Goal: Information Seeking & Learning: Find specific fact

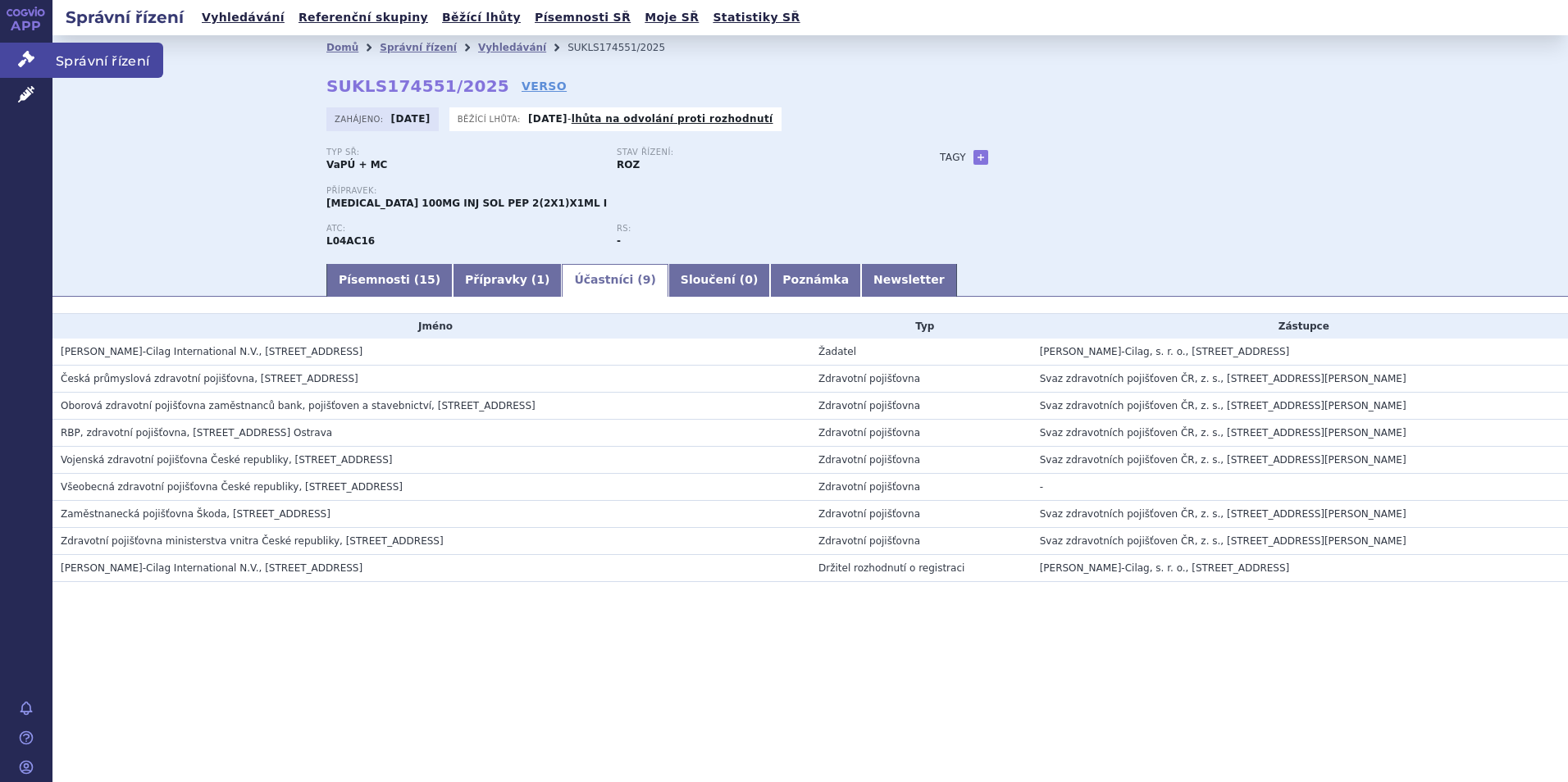
click at [33, 56] on link "Správní řízení" at bounding box center [26, 59] width 53 height 34
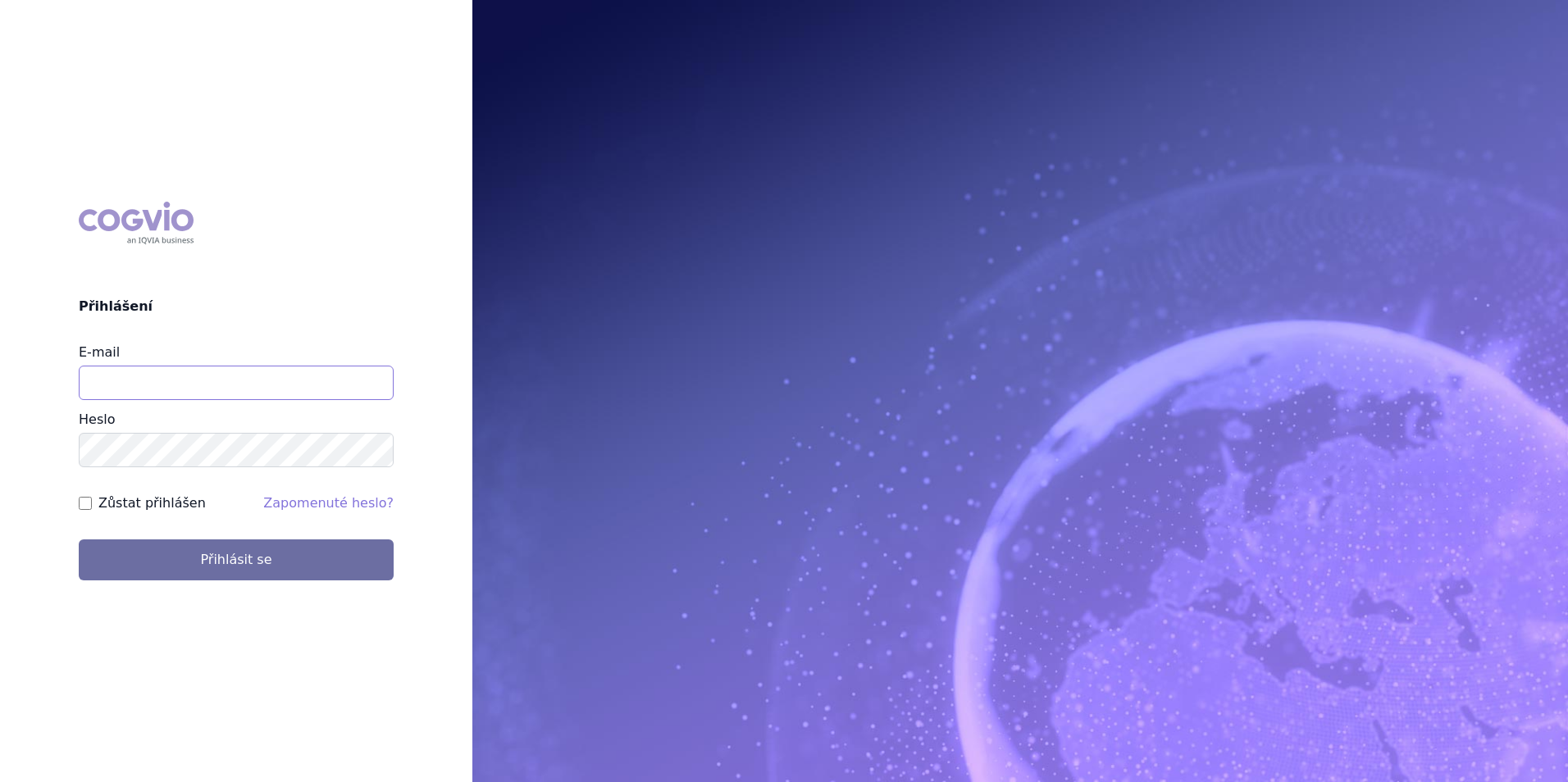
click at [208, 383] on input "E-mail" at bounding box center [236, 382] width 315 height 34
type input "martin.sekan@novartis.com"
click at [78, 540] on button "Přihlásit se" at bounding box center [236, 560] width 315 height 41
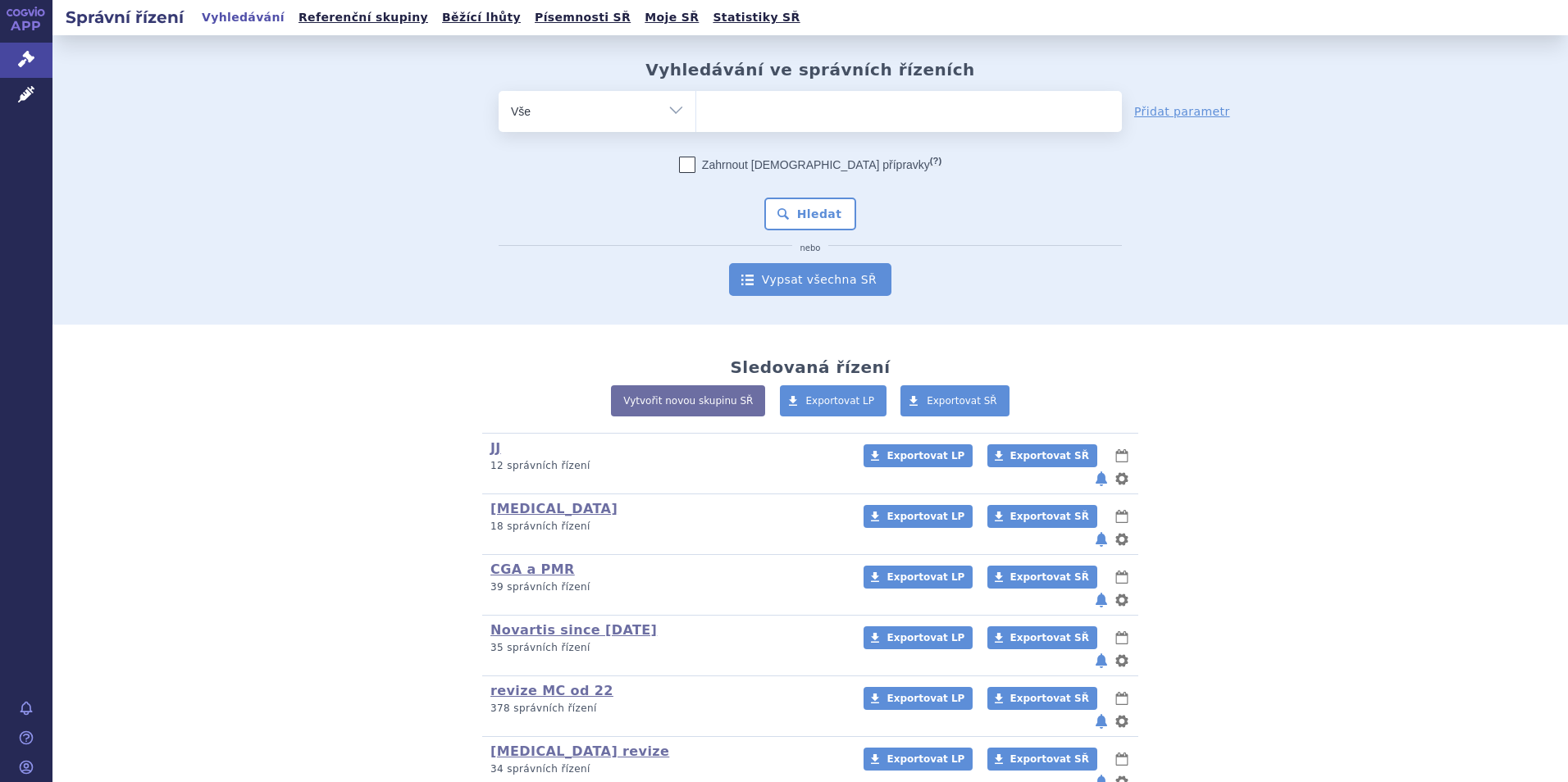
click at [821, 284] on link "Vypsat všechna SŘ" at bounding box center [810, 279] width 162 height 33
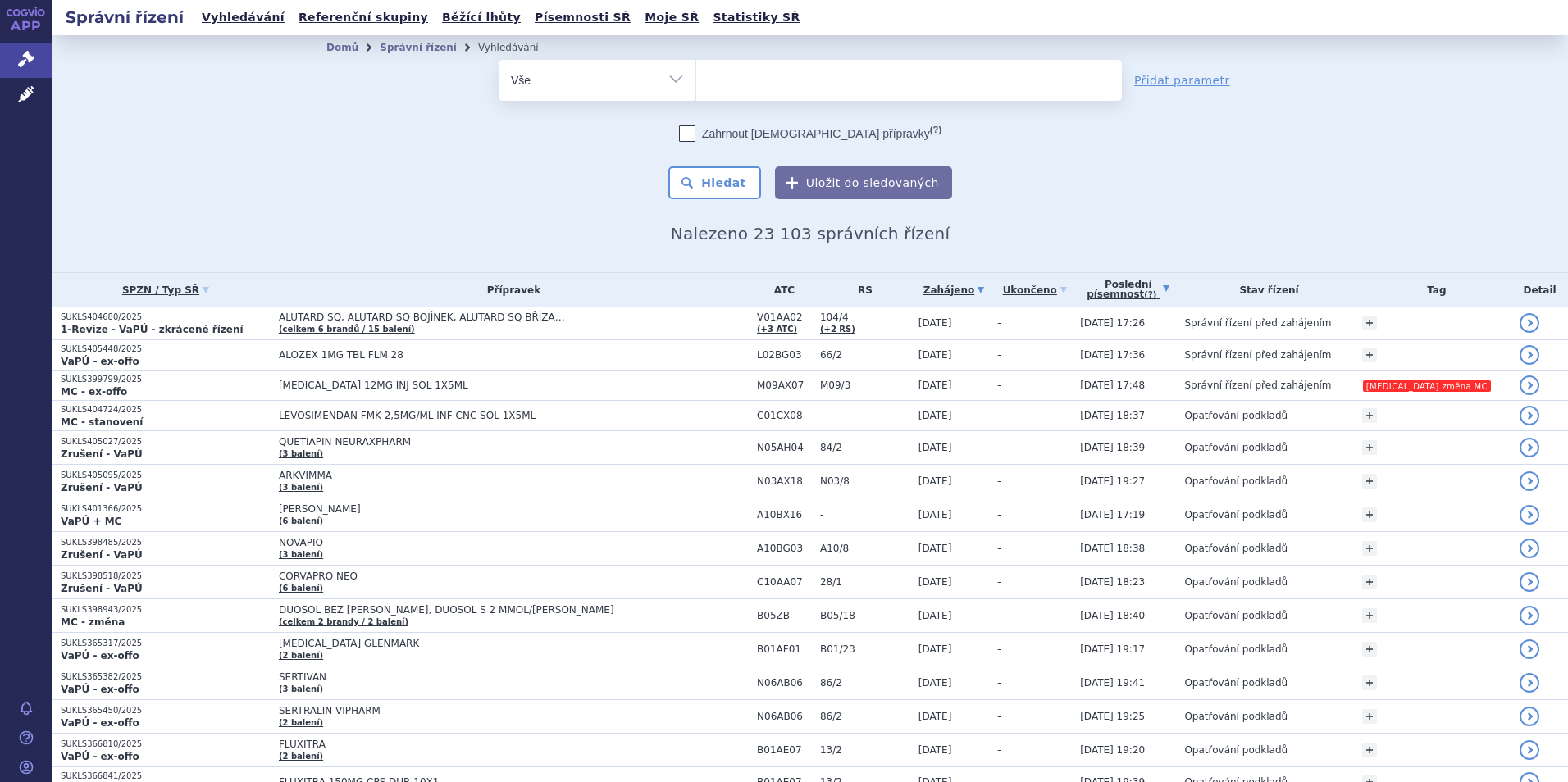
click at [1166, 295] on link "Poslední písemnost (?)" at bounding box center [1128, 290] width 96 height 33
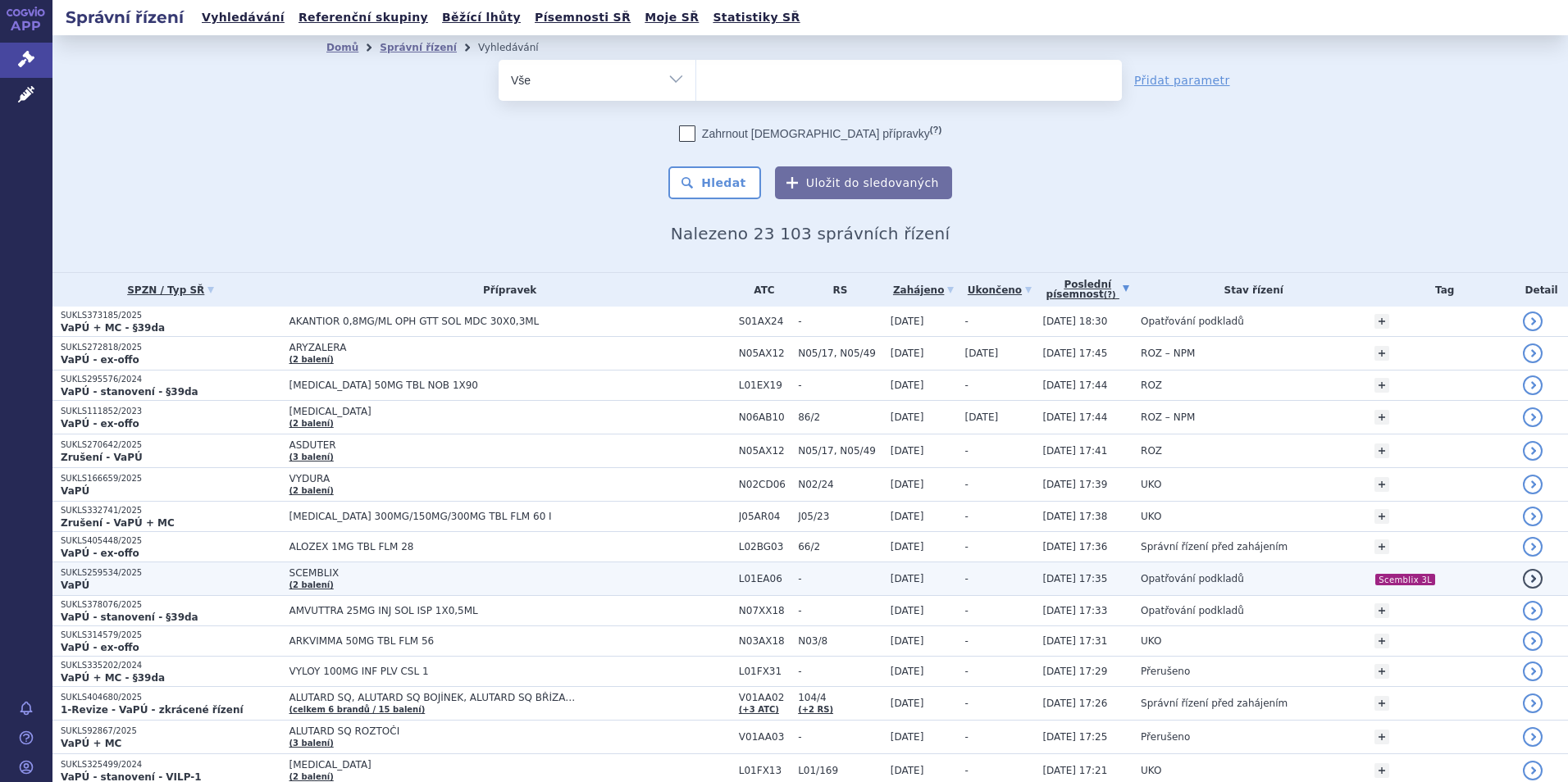
click at [1192, 573] on span "Opatřování podkladů" at bounding box center [1192, 579] width 103 height 11
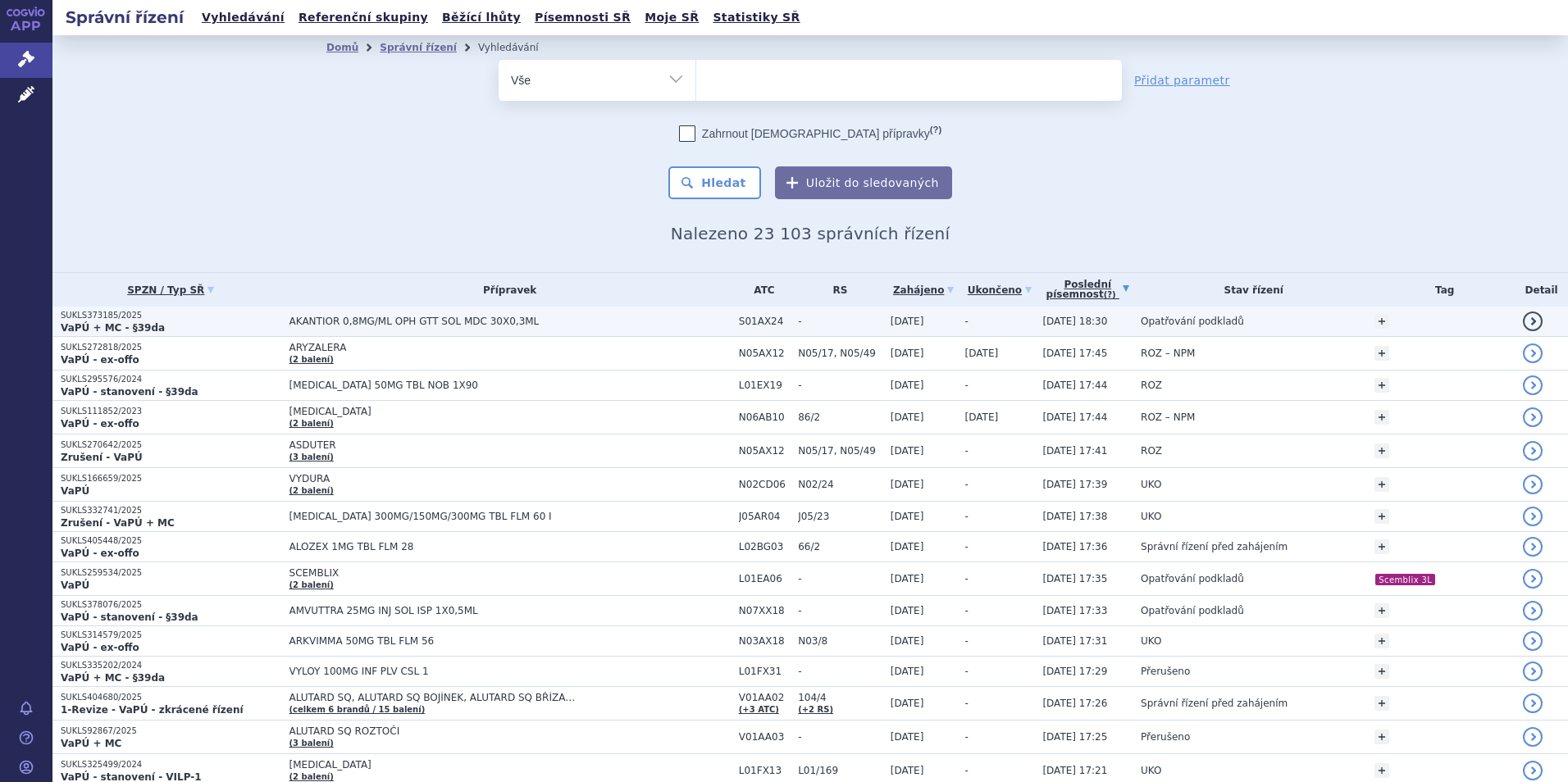
click at [790, 318] on span "S01AX24" at bounding box center [765, 321] width 51 height 11
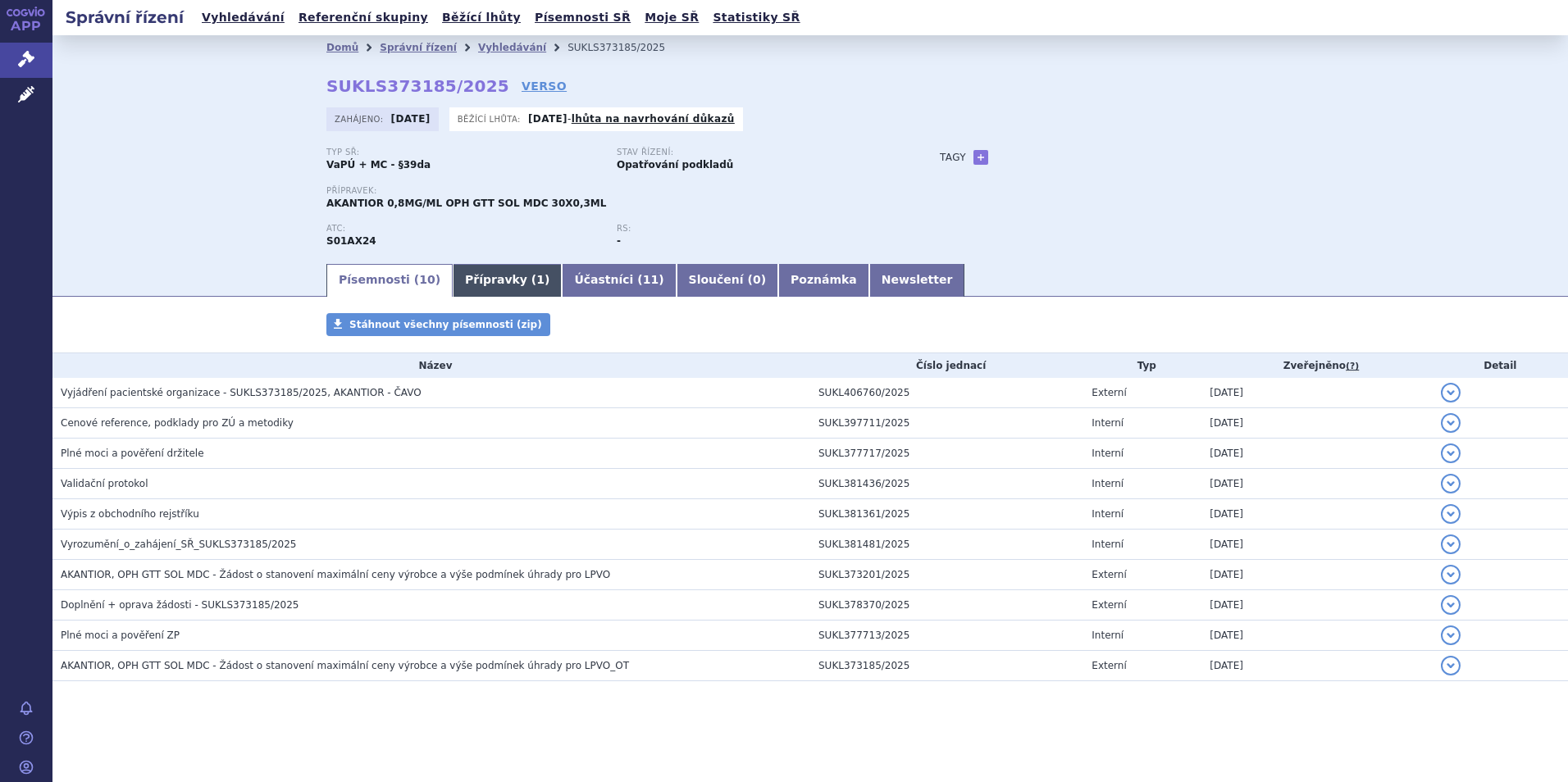
click at [480, 273] on link "Přípravky ( 1 )" at bounding box center [507, 280] width 109 height 33
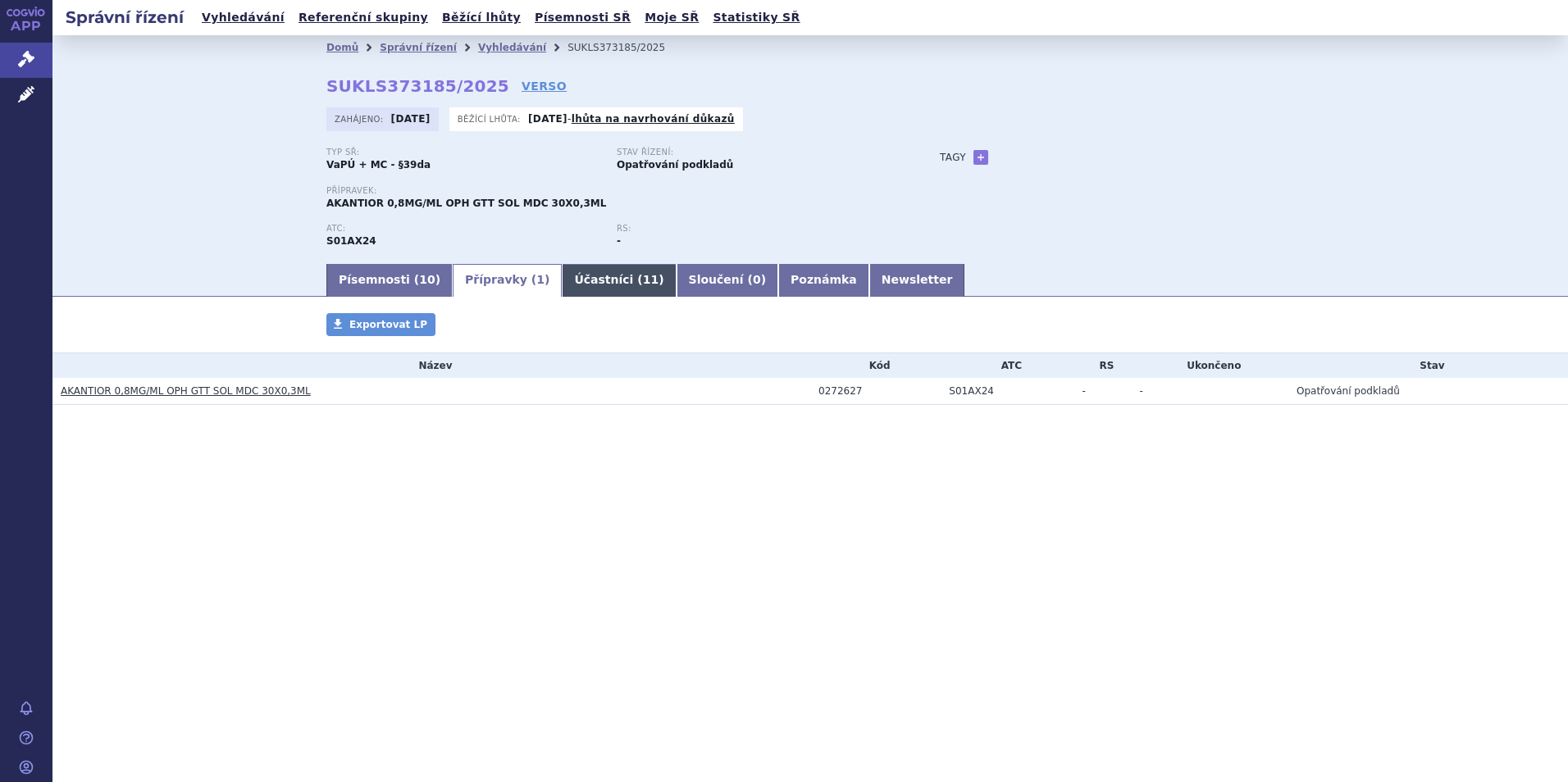
click at [562, 273] on link "Účastníci ( 11 )" at bounding box center [618, 280] width 114 height 33
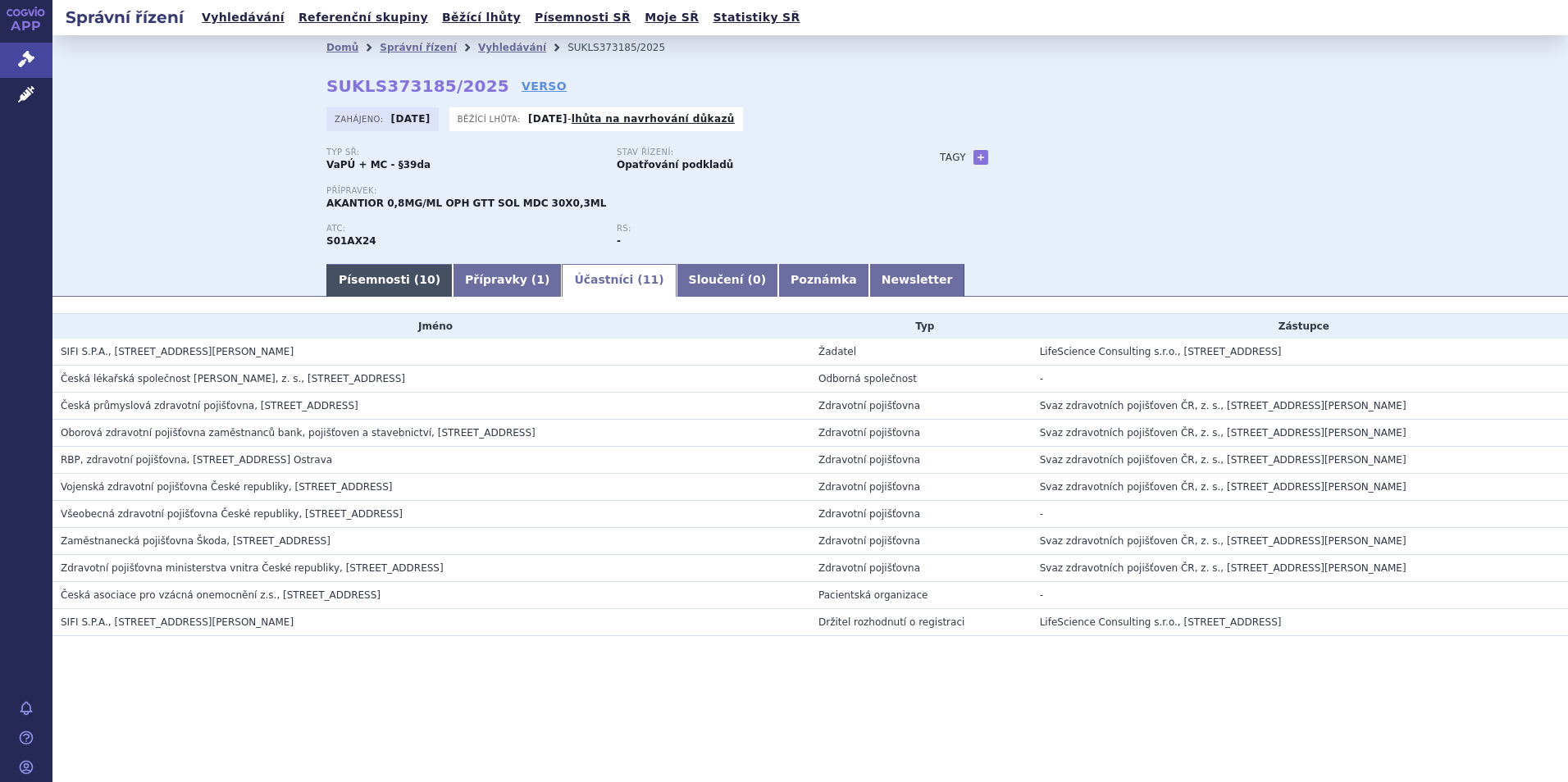
click at [391, 281] on link "Písemnosti ( 10 )" at bounding box center [389, 280] width 126 height 33
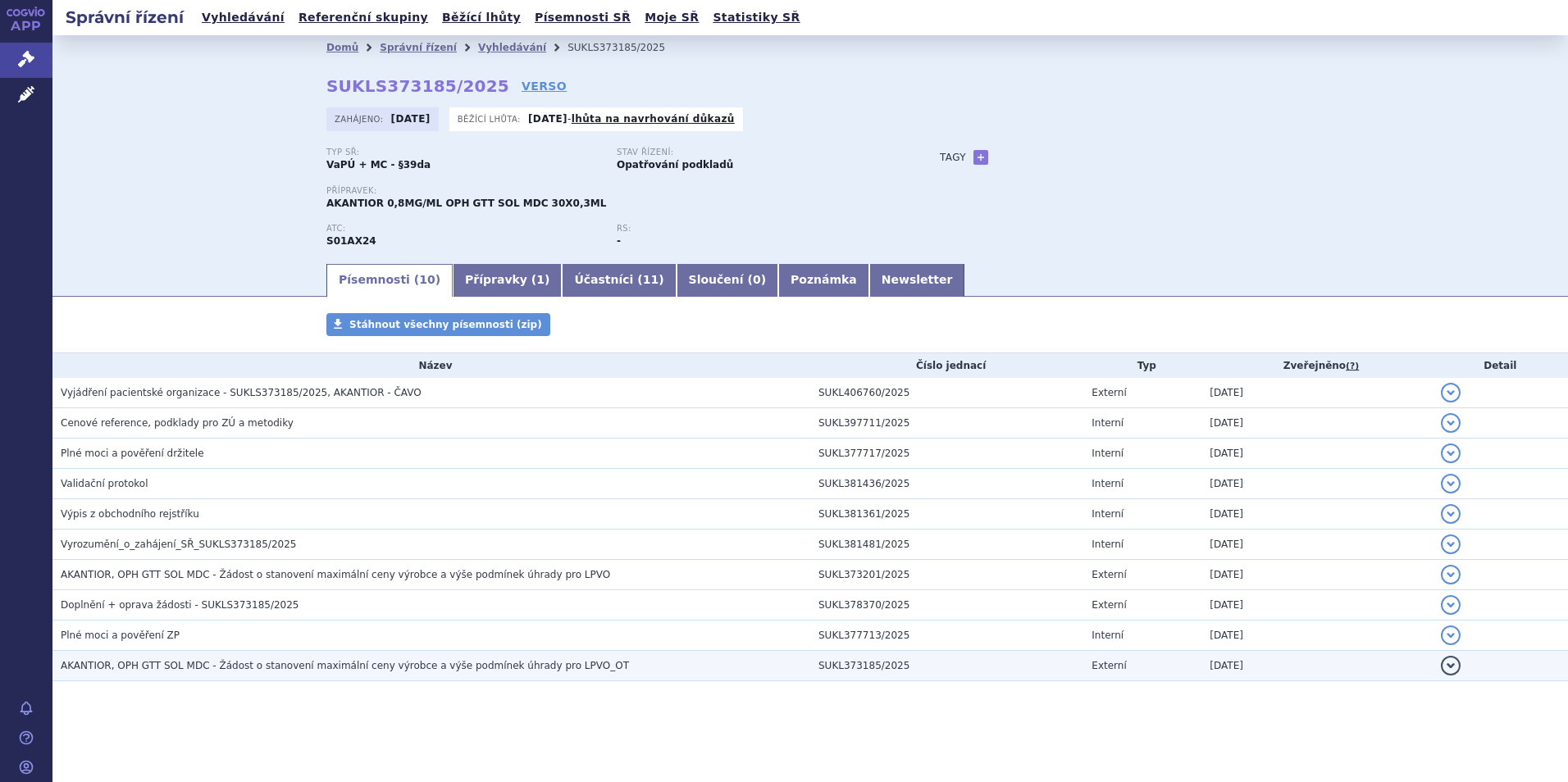
click at [248, 660] on span "AKANTIOR, OPH GTT SOL MDC - Žádost o stanovení maximální ceny výrobce a výše po…" at bounding box center [344, 666] width 568 height 11
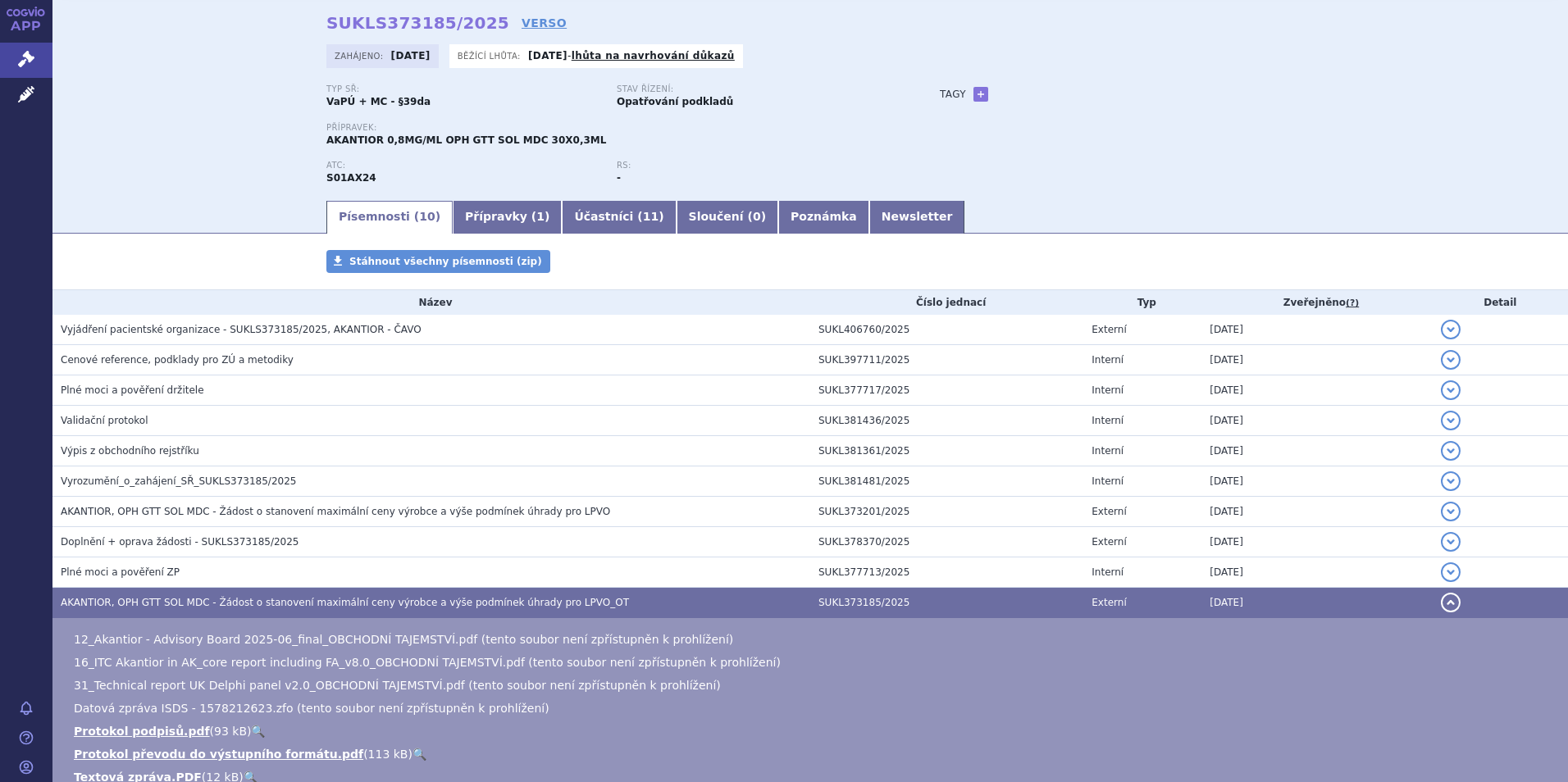
scroll to position [164, 0]
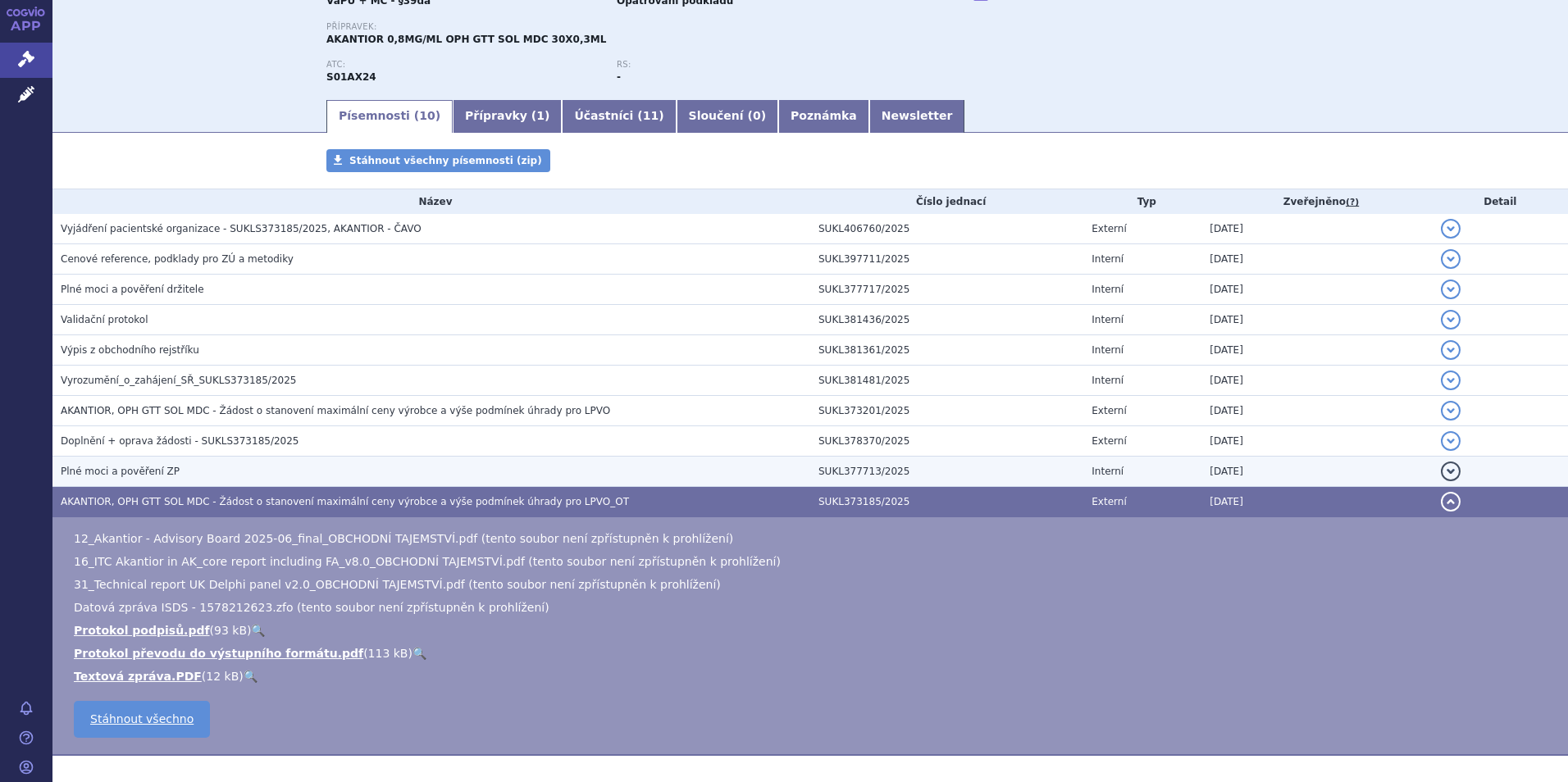
click at [265, 460] on td "Plné moci a pověření ZP" at bounding box center [432, 472] width 758 height 30
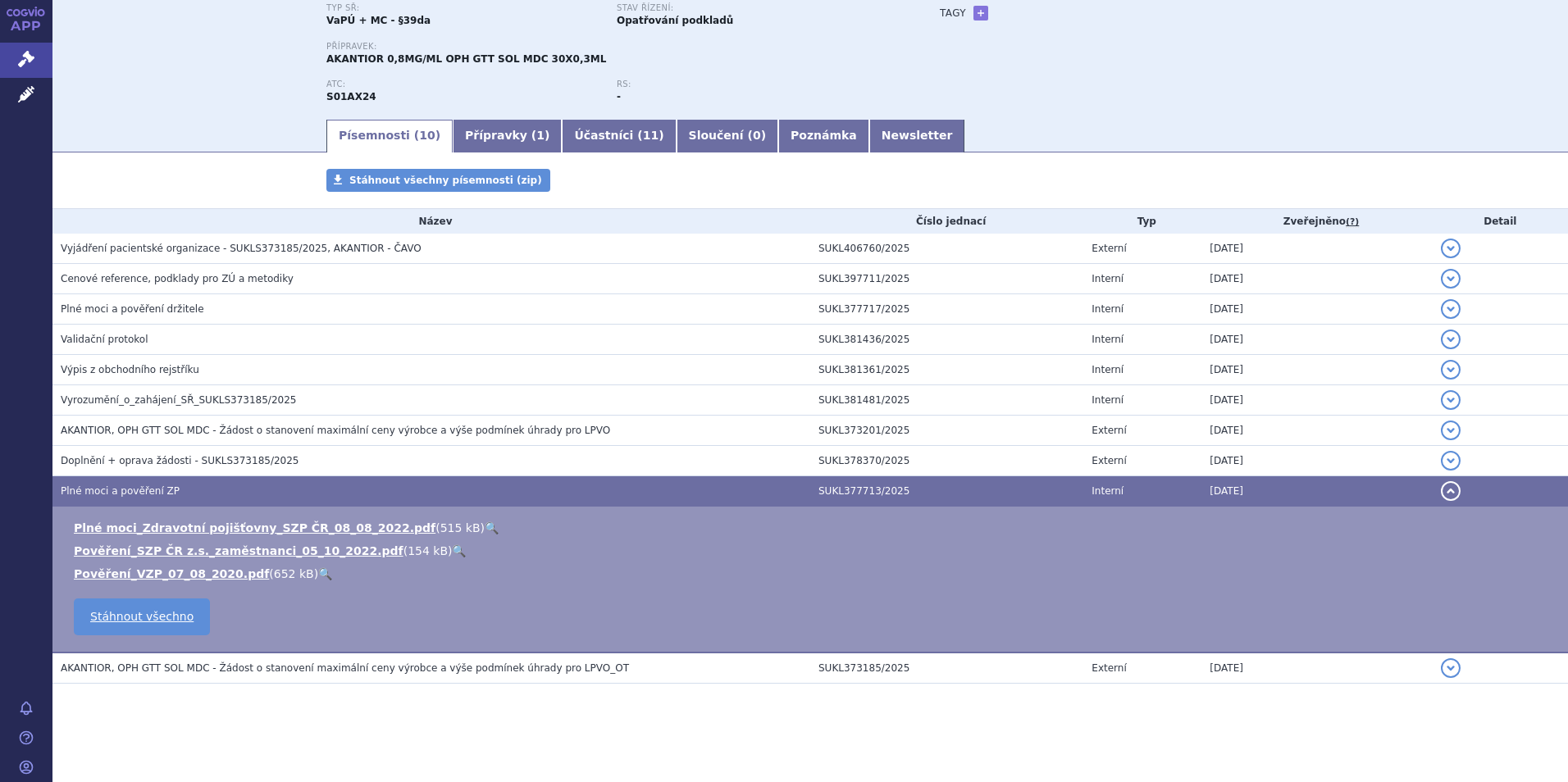
scroll to position [144, 0]
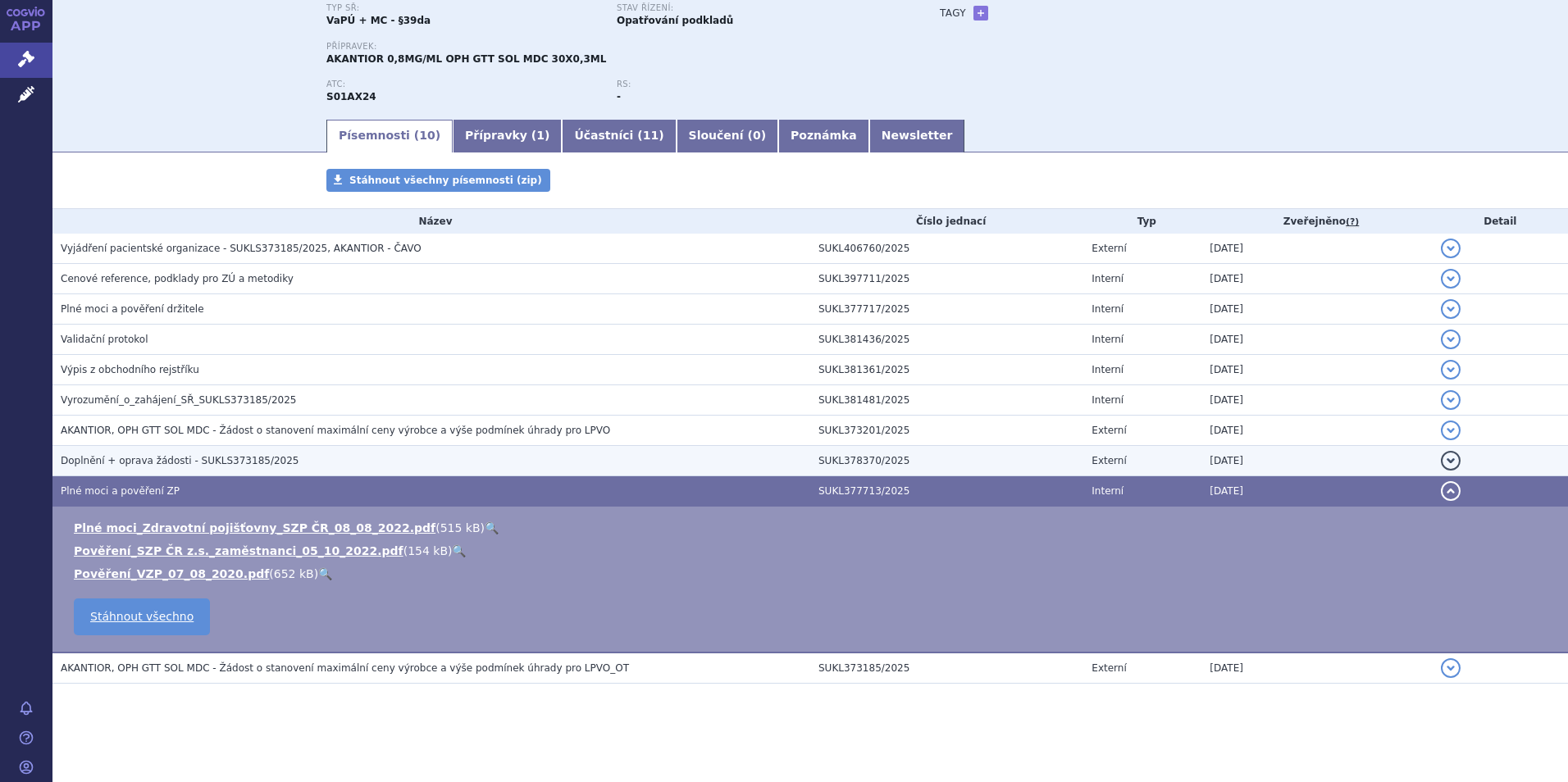
click at [265, 460] on span "Doplnění + oprava žádosti - SUKLS373185/2025" at bounding box center [180, 461] width 238 height 11
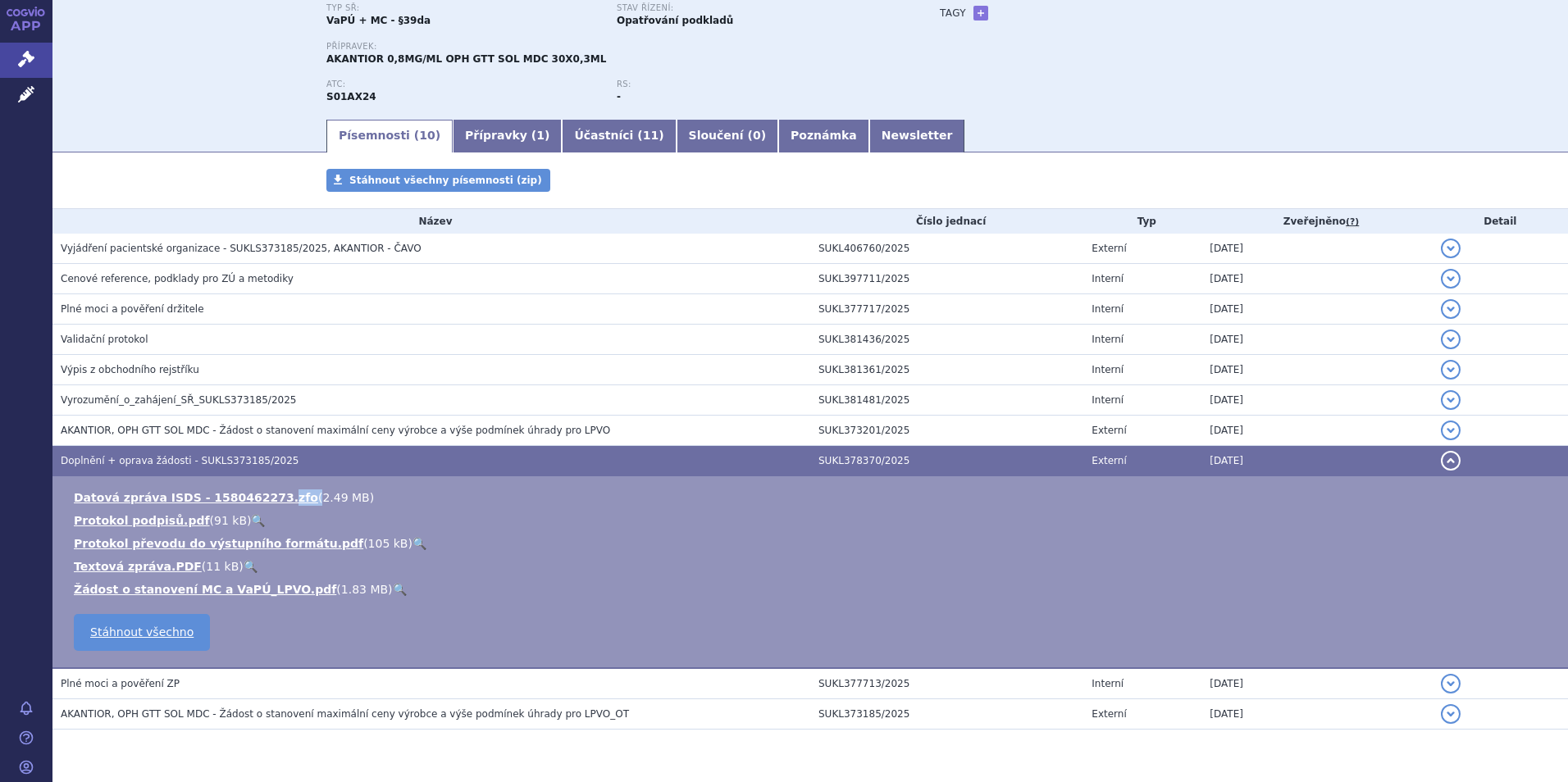
click at [265, 476] on td "Datová zpráva ISDS - 1580462273.zfo ( 2.49 MB ) Protokol podpisů.pdf ( 91 kB ) …" at bounding box center [810, 572] width 1516 height 193
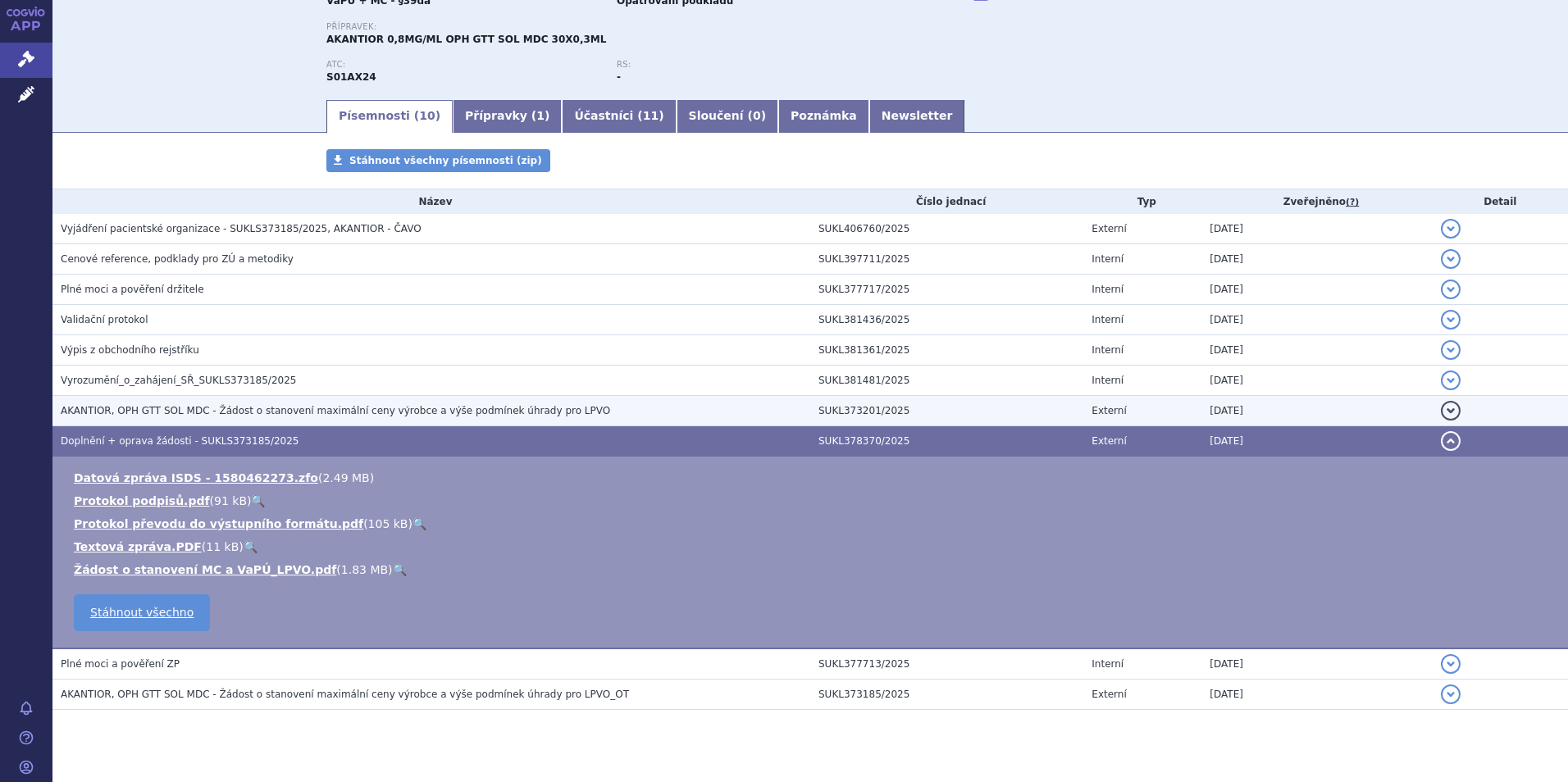
click at [233, 416] on span "AKANTIOR, OPH GTT SOL MDC - Žádost o stanovení maximální ceny výrobce a výše po…" at bounding box center [336, 410] width 550 height 11
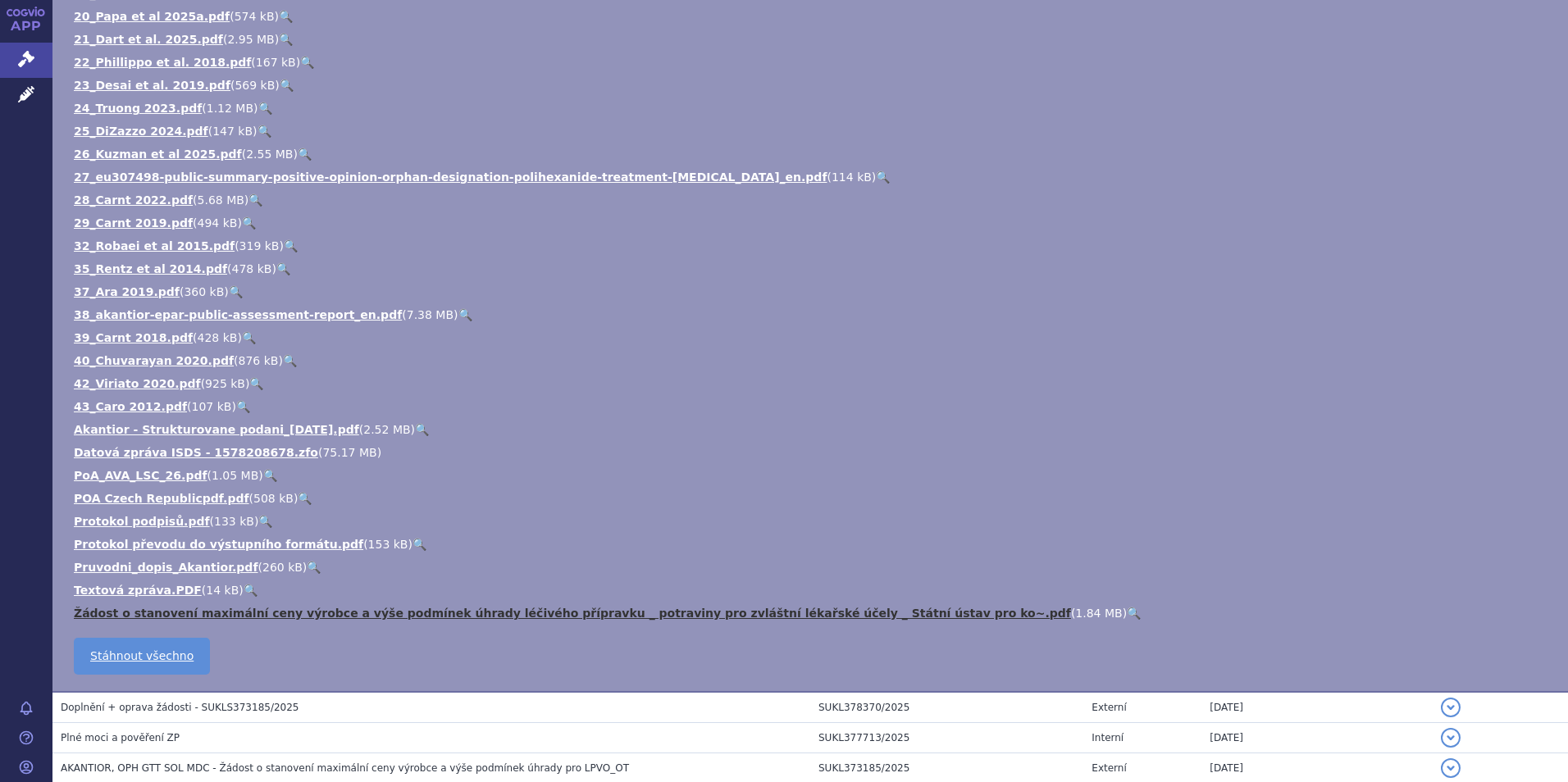
scroll to position [1040, 0]
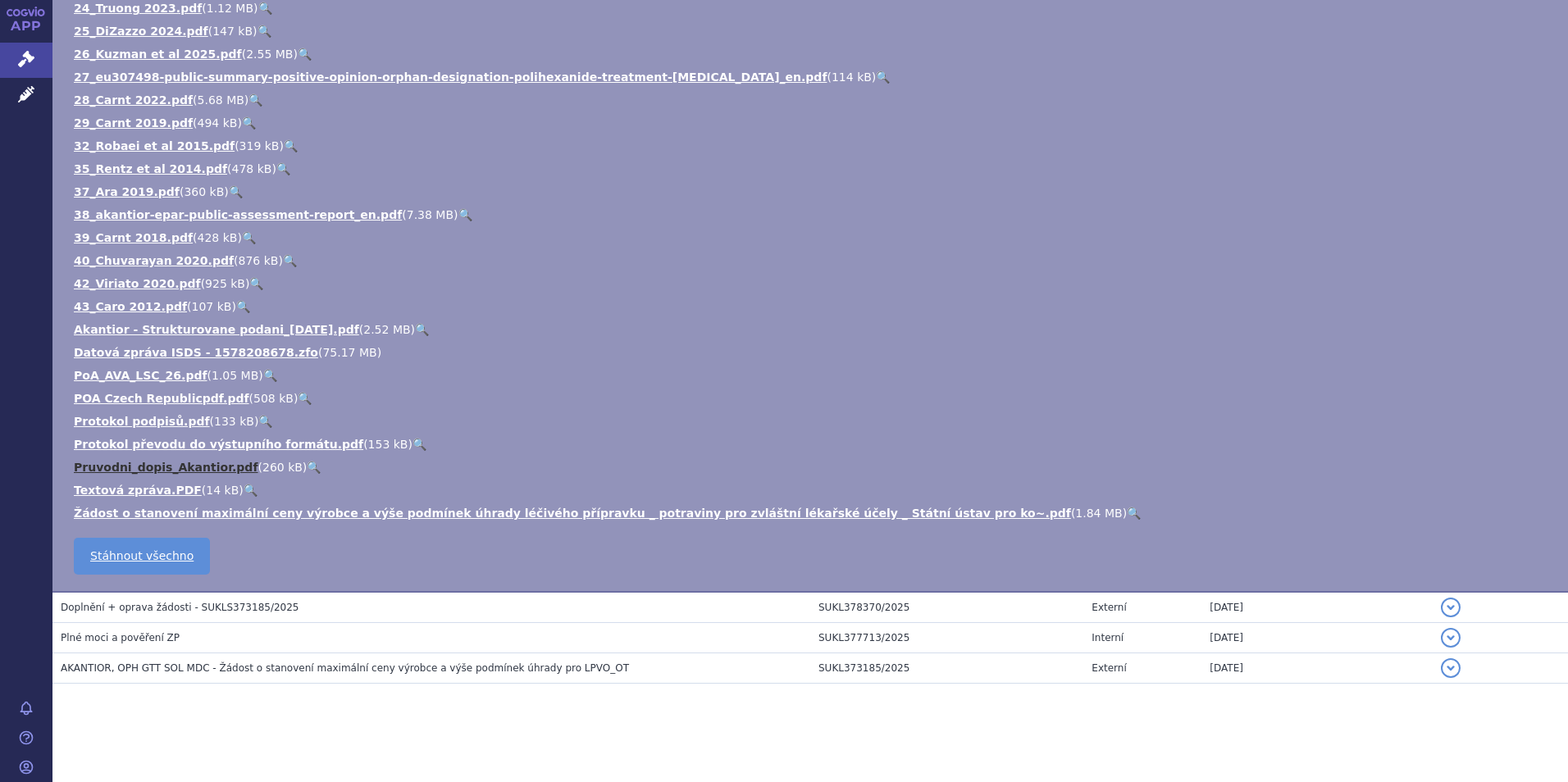
click at [169, 468] on link "Pruvodni_dopis_Akantior.pdf" at bounding box center [166, 467] width 184 height 13
click at [171, 400] on link "POA Czech Republicpdf.pdf" at bounding box center [161, 398] width 175 height 13
click at [168, 376] on link "PoA_AVA_LSC_26.pdf" at bounding box center [141, 375] width 134 height 13
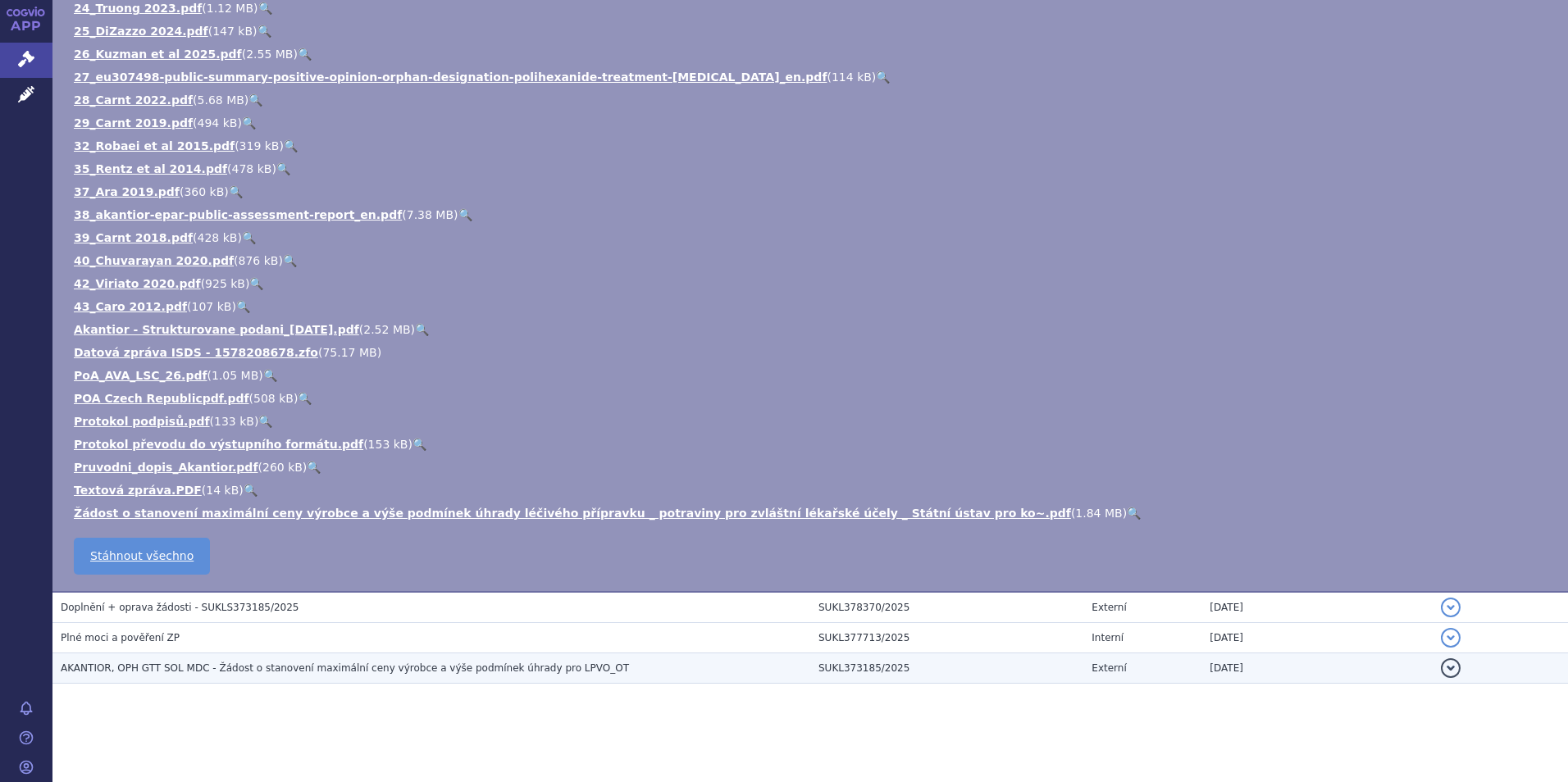
click at [252, 672] on span "AKANTIOR, OPH GTT SOL MDC - Žádost o stanovení maximální ceny výrobce a výše po…" at bounding box center [344, 668] width 568 height 11
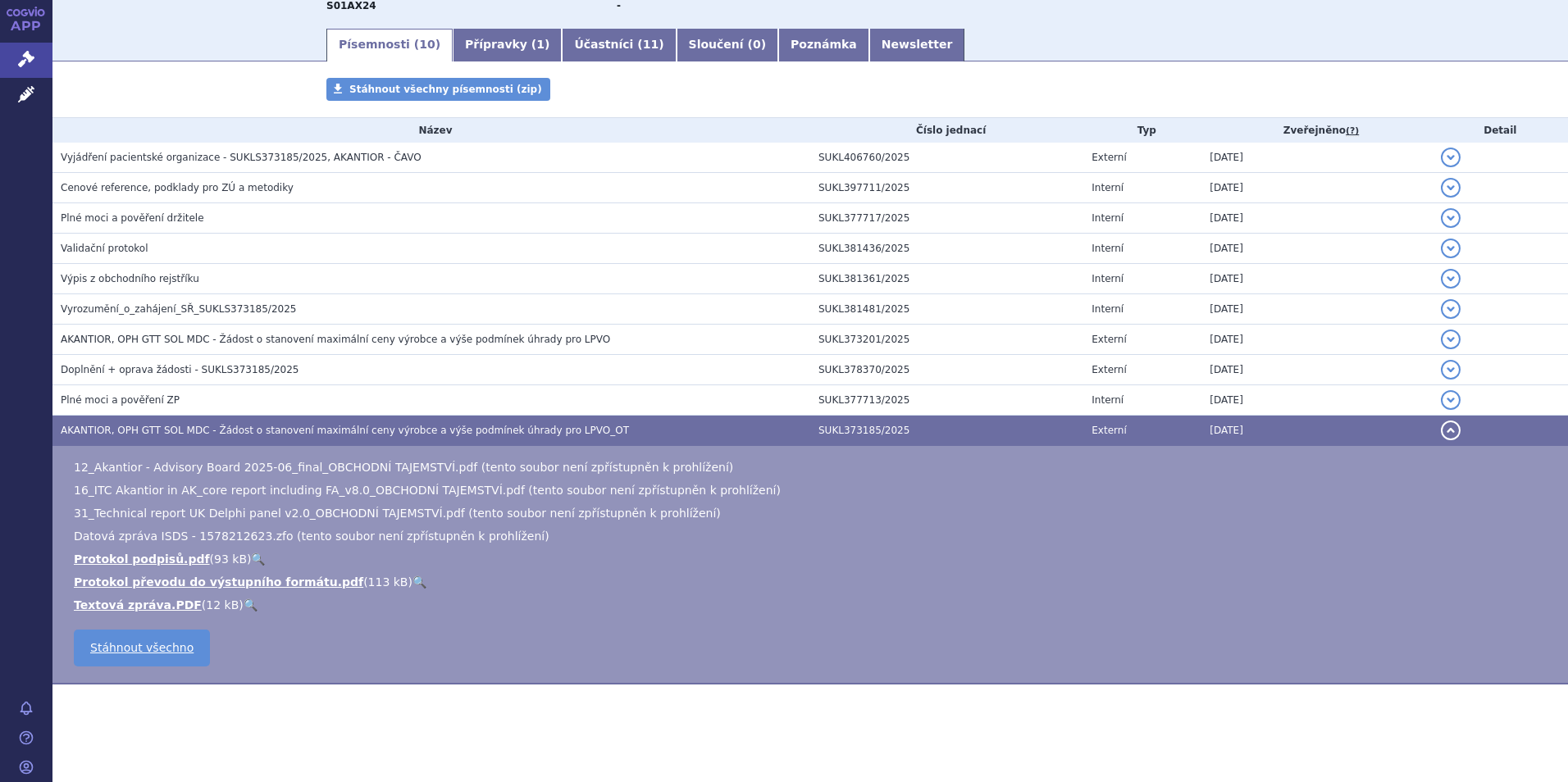
scroll to position [236, 0]
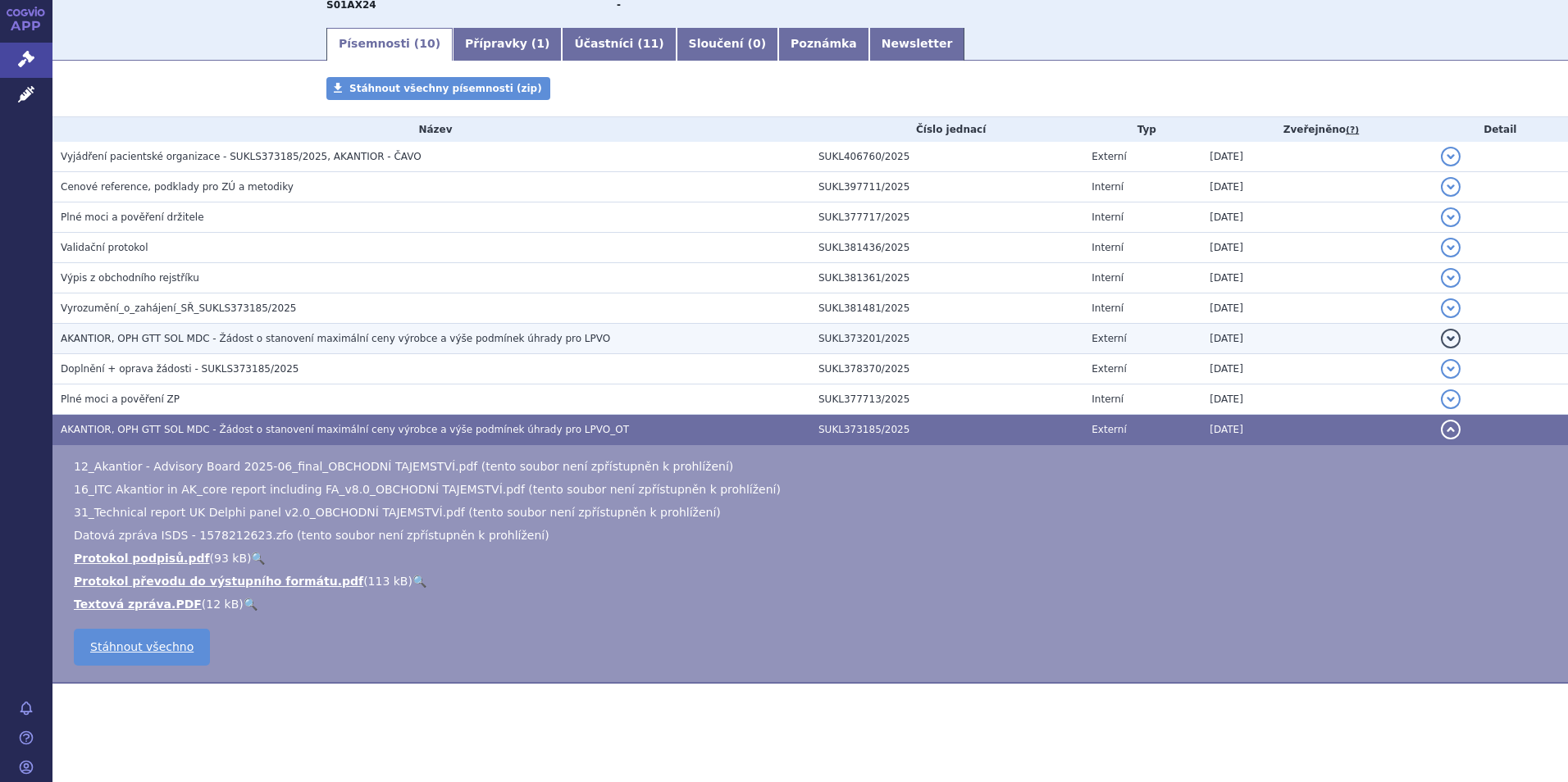
click at [149, 336] on span "AKANTIOR, OPH GTT SOL MDC - Žádost o stanovení maximální ceny výrobce a výše po…" at bounding box center [336, 338] width 550 height 11
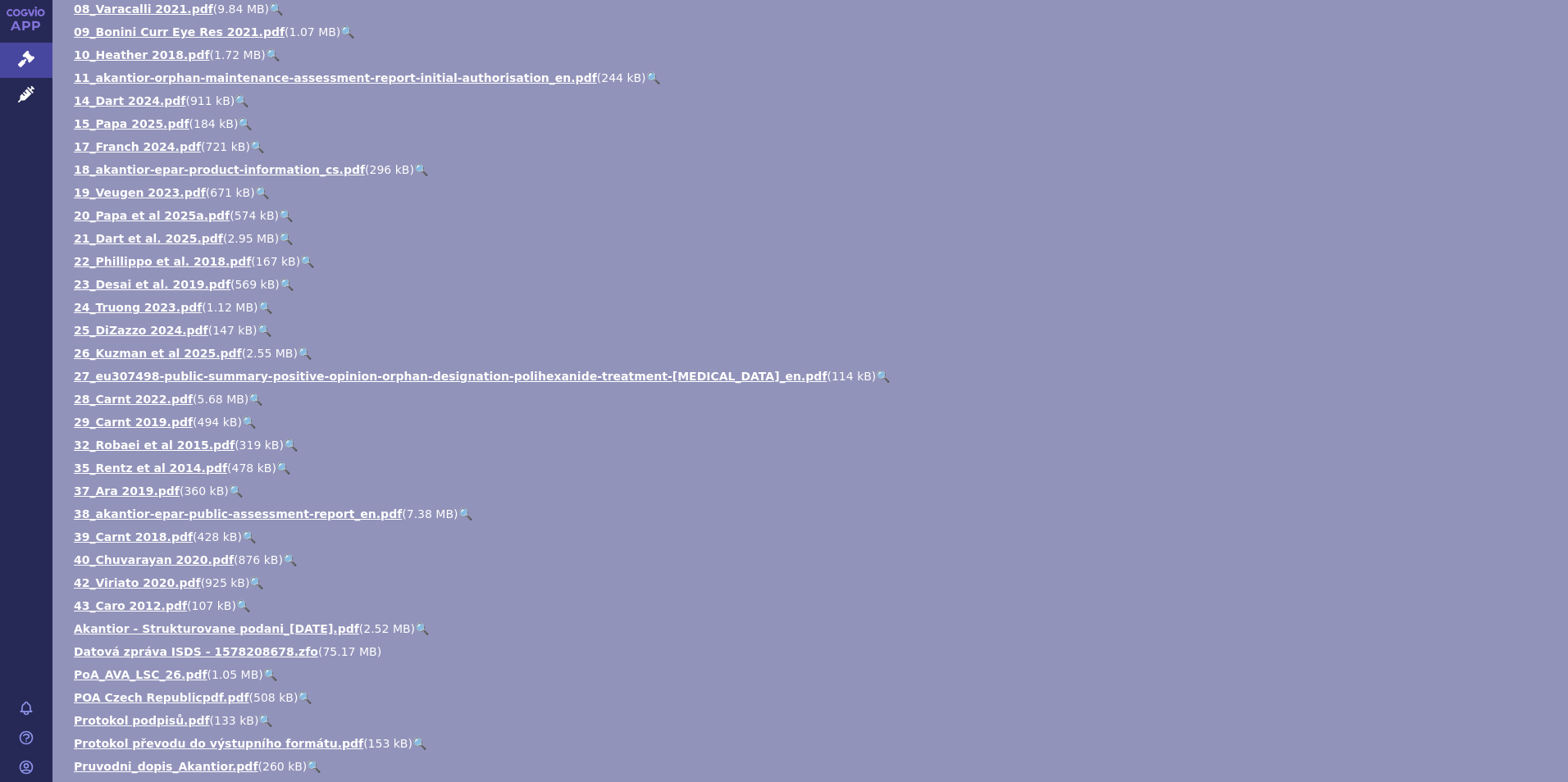
scroll to position [984, 0]
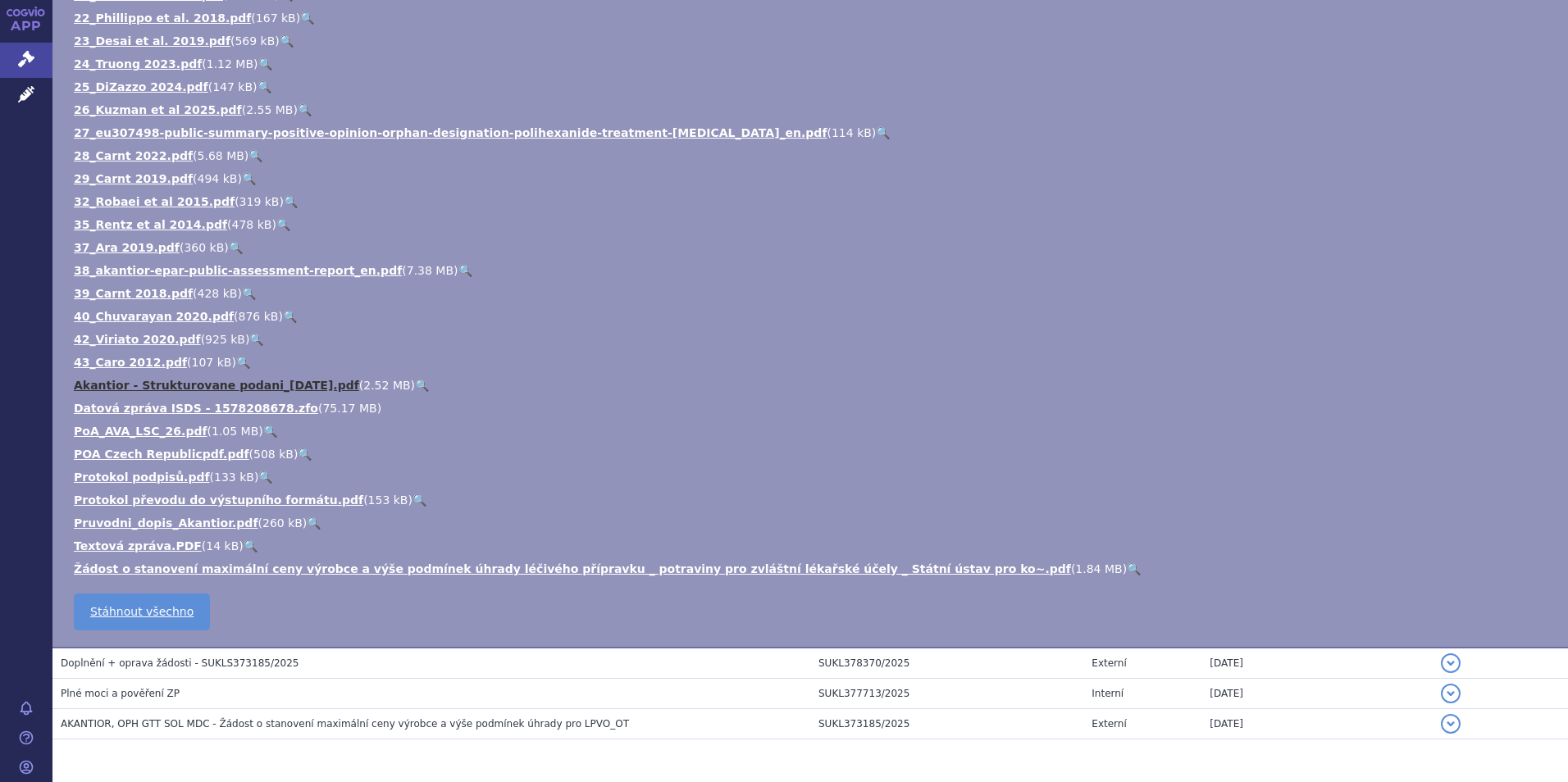
click at [249, 382] on link "Akantior - Strukturovane podani_2025-09-15.pdf" at bounding box center [217, 385] width 285 height 13
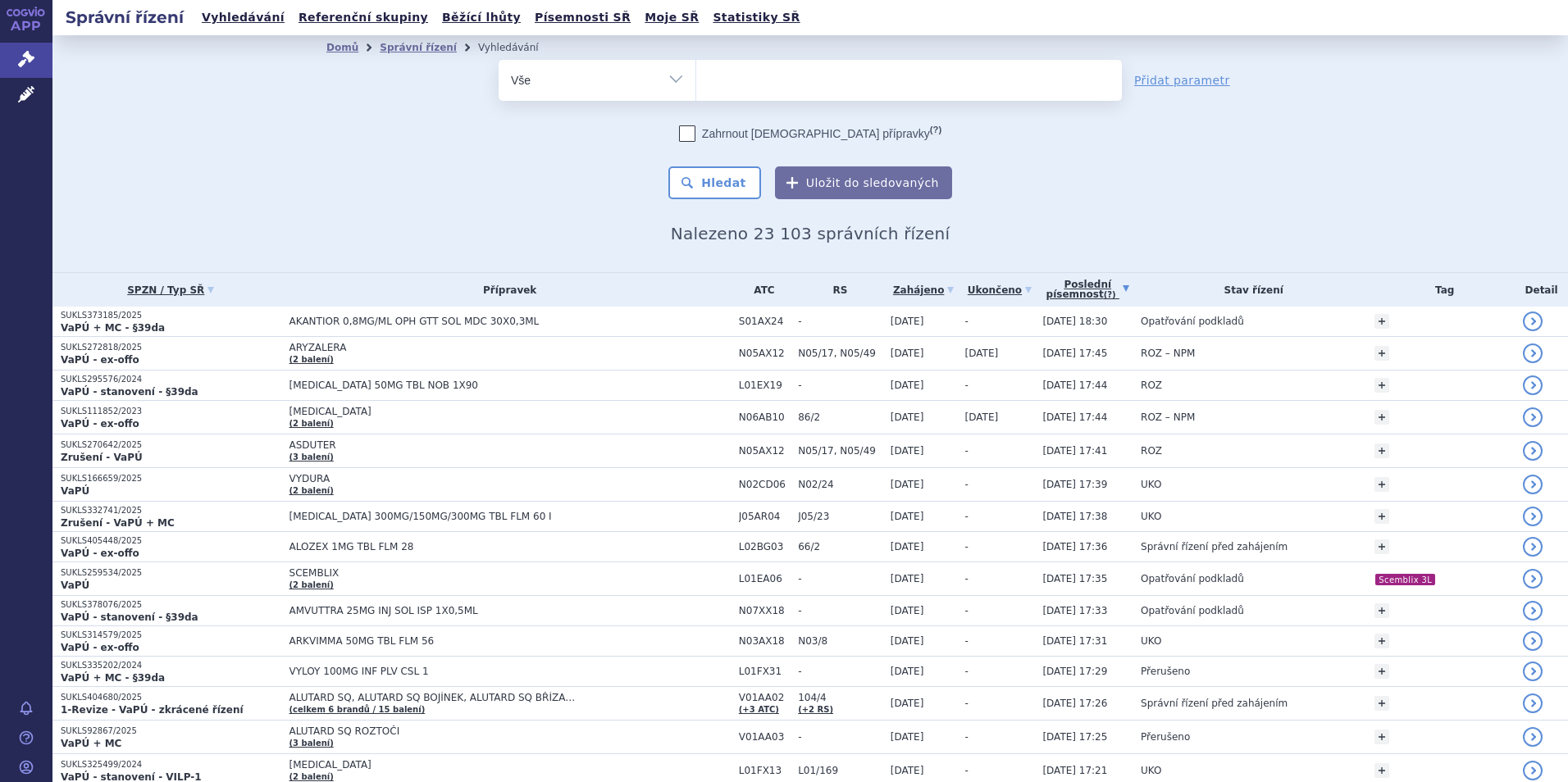
click at [696, 74] on ul at bounding box center [908, 77] width 425 height 34
click at [696, 74] on select at bounding box center [696, 79] width 1 height 41
type input "esa"
type input "esai"
select select "esai"
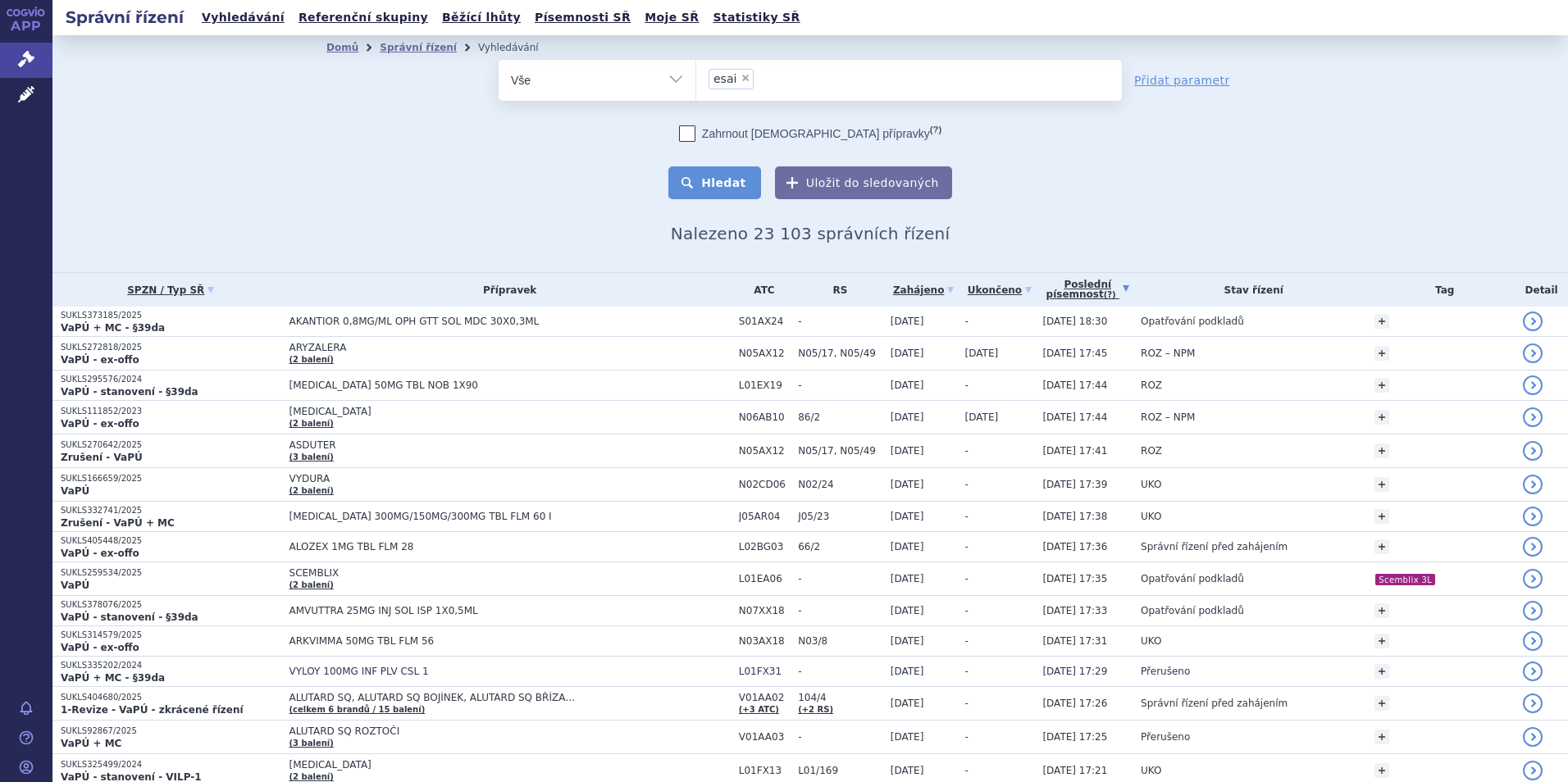
click at [728, 178] on button "Hledat" at bounding box center [714, 182] width 92 height 33
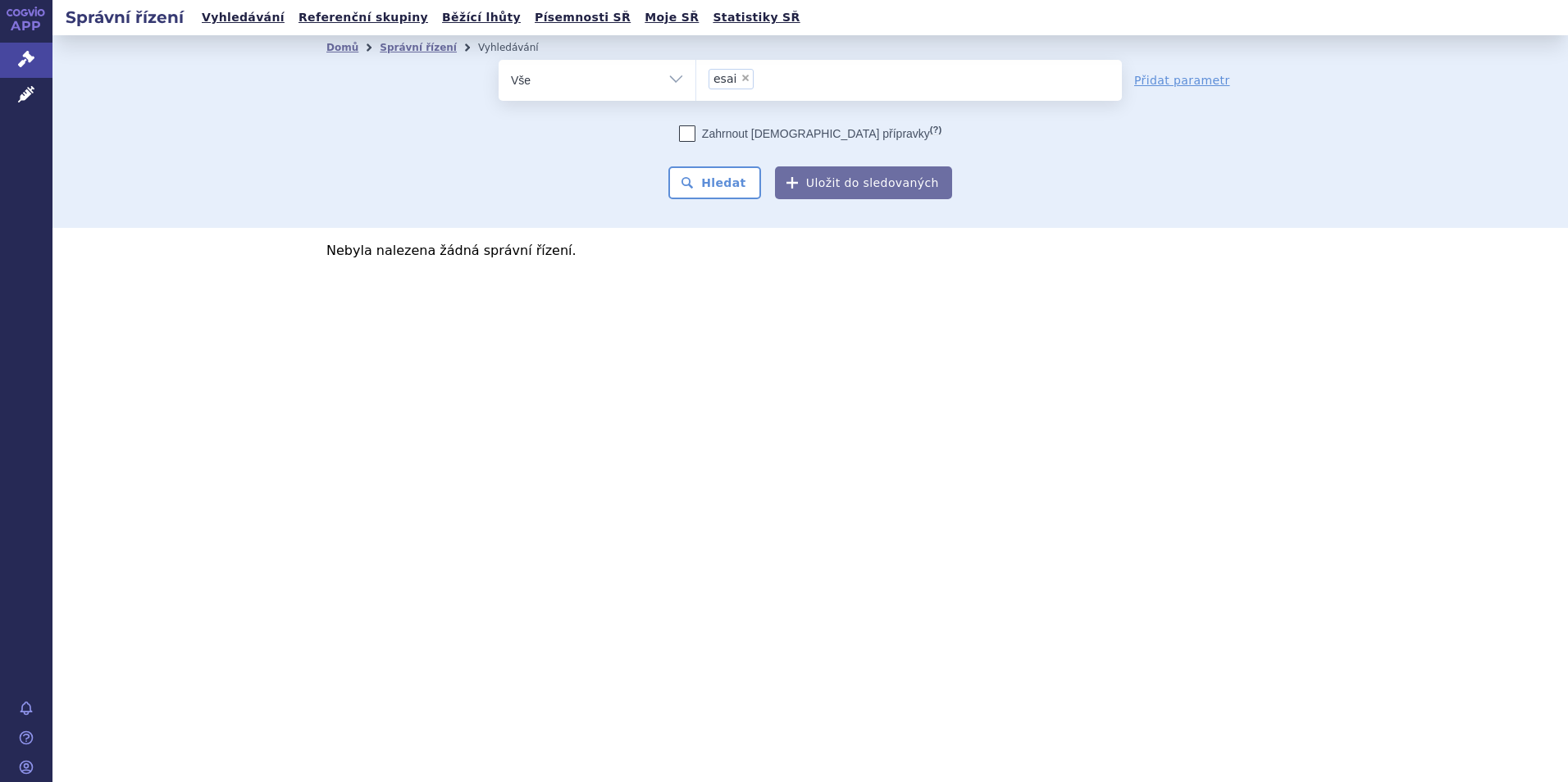
click at [743, 76] on span "×" at bounding box center [745, 77] width 10 height 10
click at [696, 76] on select "esai" at bounding box center [696, 79] width 1 height 41
select select
click at [655, 75] on select "Vše Spisová značka Typ SŘ Přípravek/SUKL kód Účastník/Držitel" at bounding box center [596, 78] width 196 height 37
select select "filter-participant"
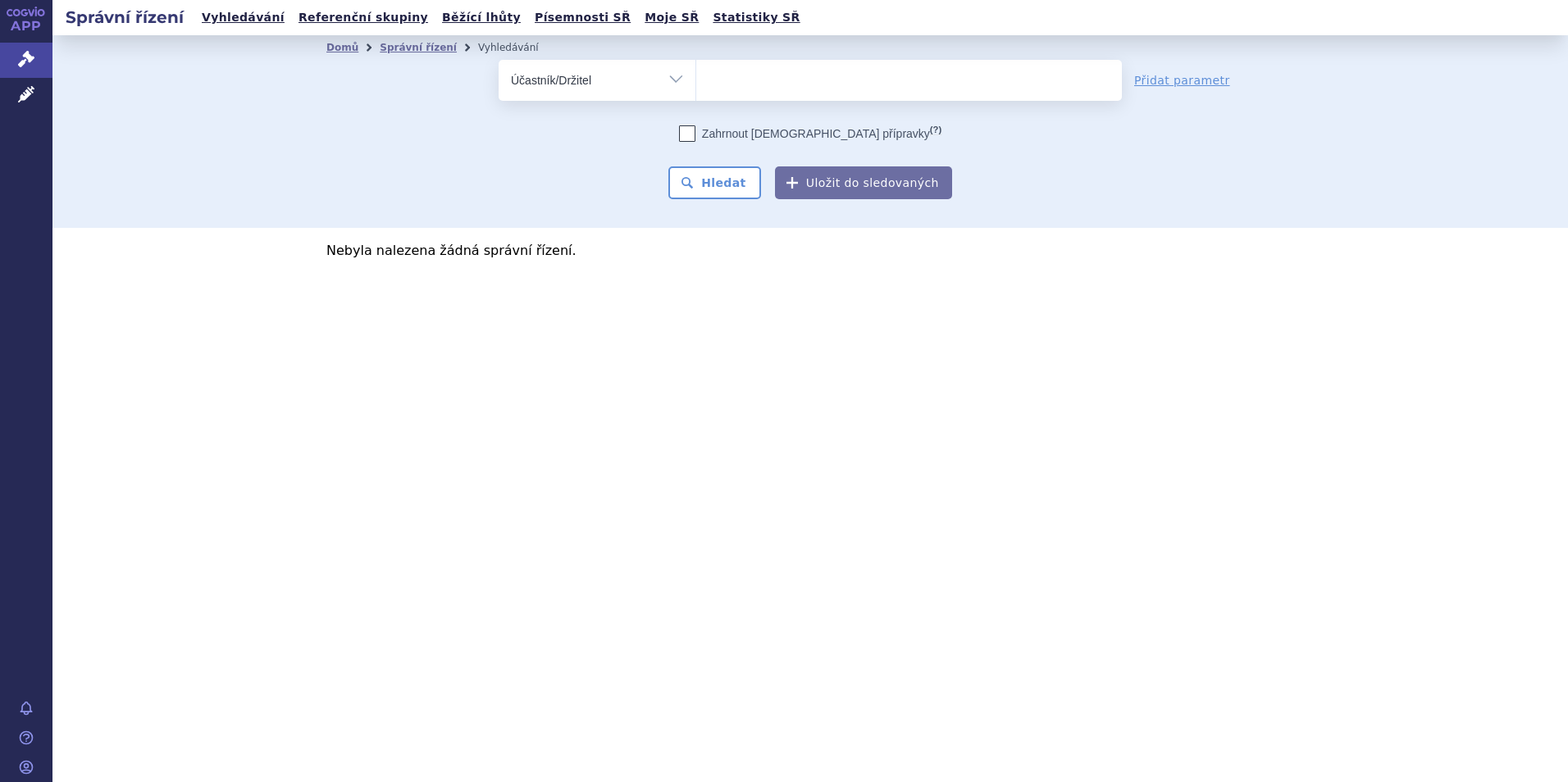
click at [499, 60] on select "Vše Spisová značka Typ SŘ Přípravek/SUKL kód Účastník/Držitel" at bounding box center [596, 78] width 196 height 37
click at [753, 78] on ul "e" at bounding box center [908, 77] width 425 height 34
type input "e"
click at [696, 78] on select "e" at bounding box center [696, 79] width 1 height 41
type input "s"
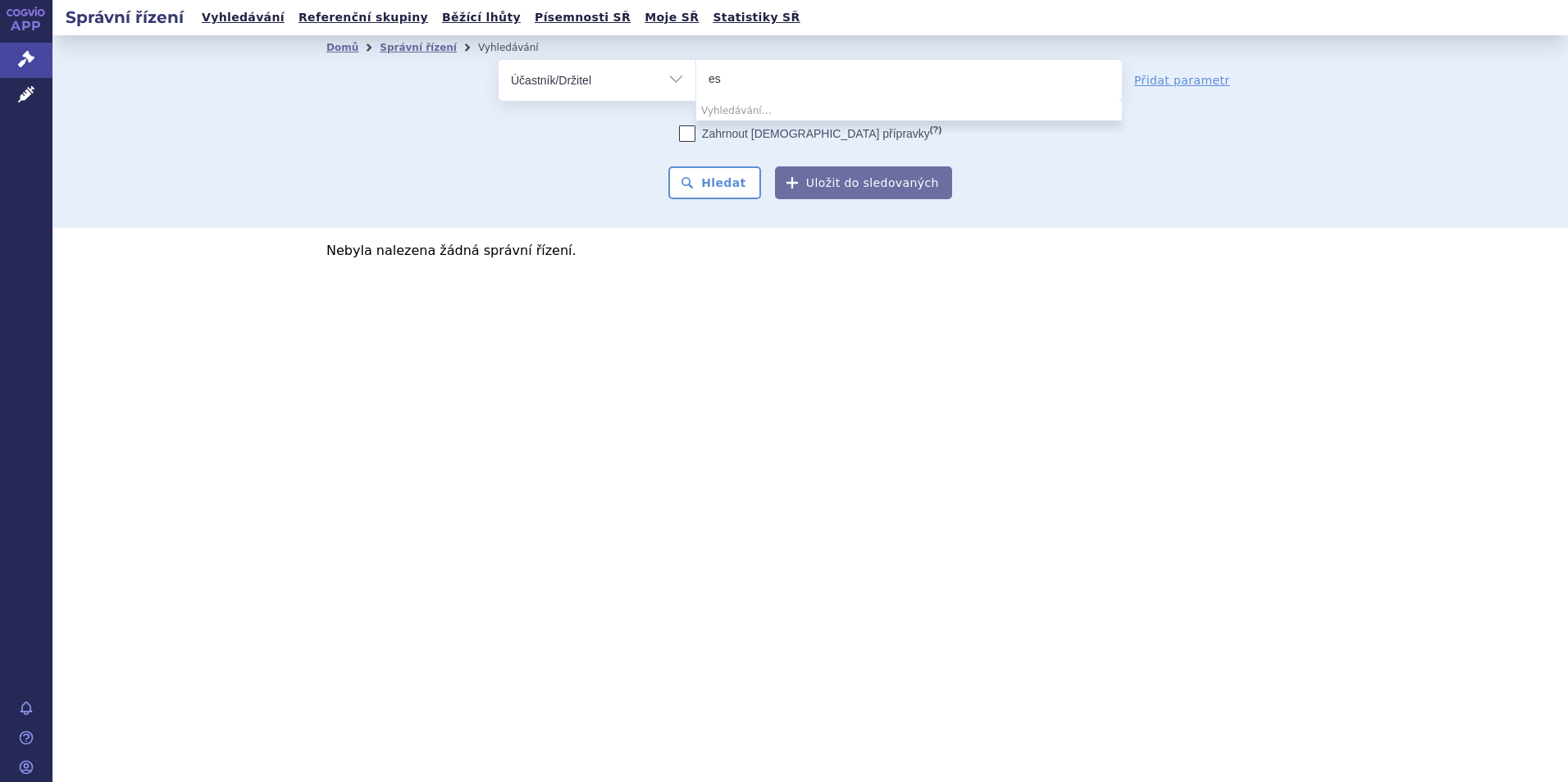
type input "e"
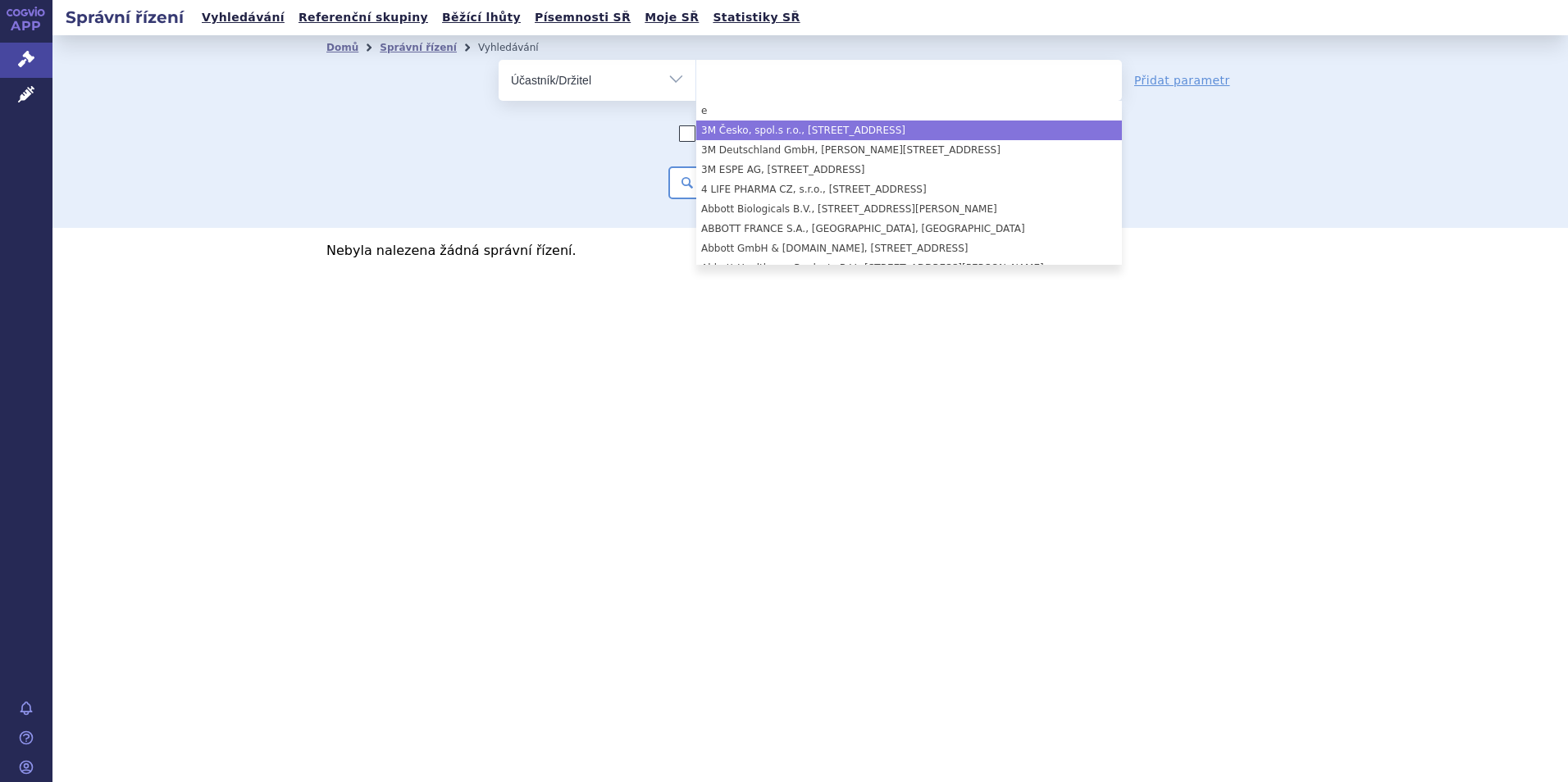
select select "e1c5db7c-9e21-4f6c-9449-94850aeb8444"
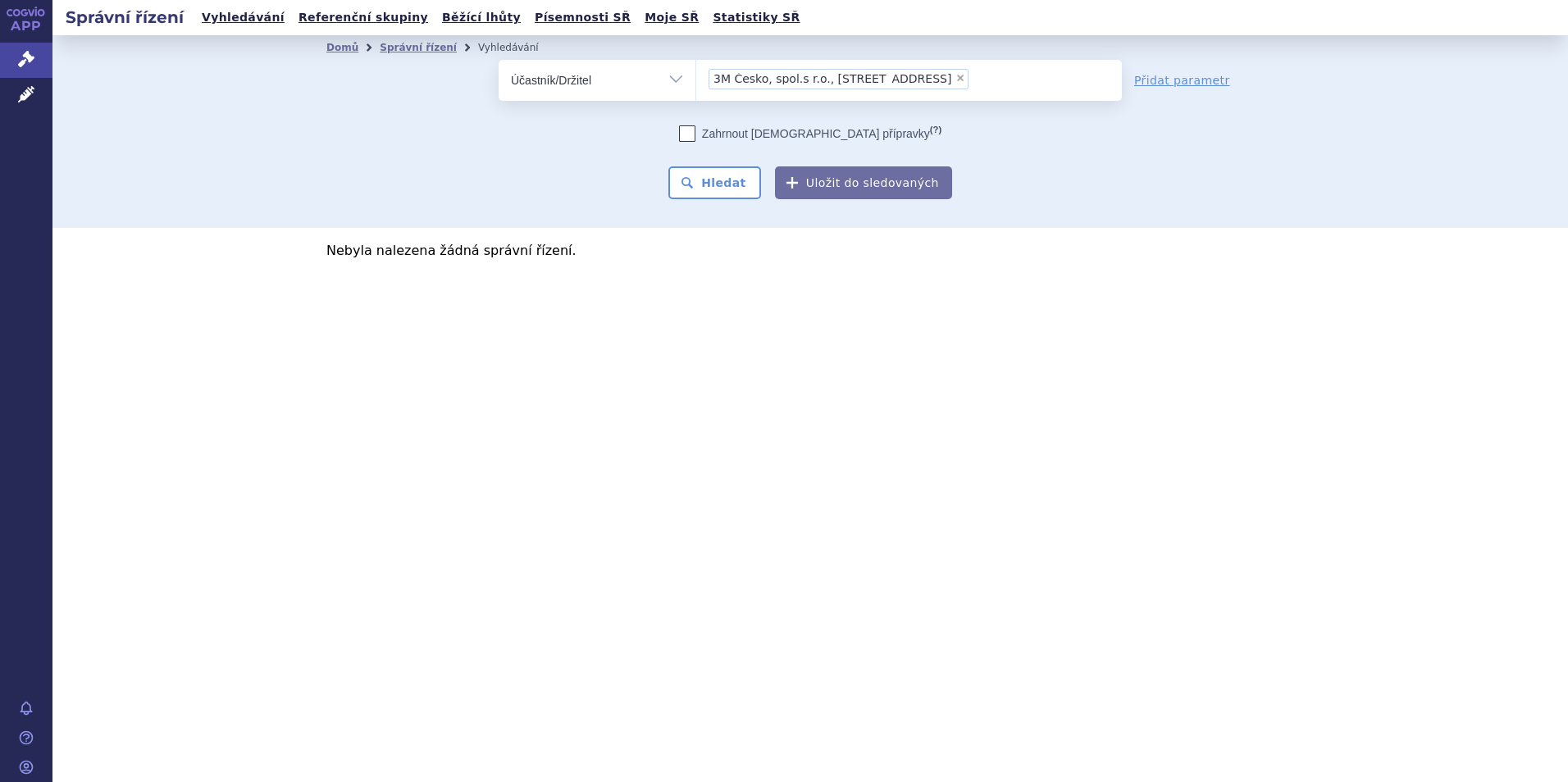
drag, startPoint x: 566, startPoint y: 84, endPoint x: 575, endPoint y: 82, distance: 9.2
click at [566, 84] on select "Vše Spisová značka Typ SŘ Přípravek/SUKL kód Účastník/Držitel" at bounding box center [596, 78] width 196 height 37
click at [594, 77] on select "Vše Spisová značka Typ SŘ Přípravek/SUKL kód Účastník/Držitel" at bounding box center [596, 78] width 196 height 37
select select "filter-applicant"
click at [499, 60] on select "Vše Spisová značka Typ SŘ Přípravek/SUKL kód Účastník/Držitel" at bounding box center [596, 78] width 196 height 37
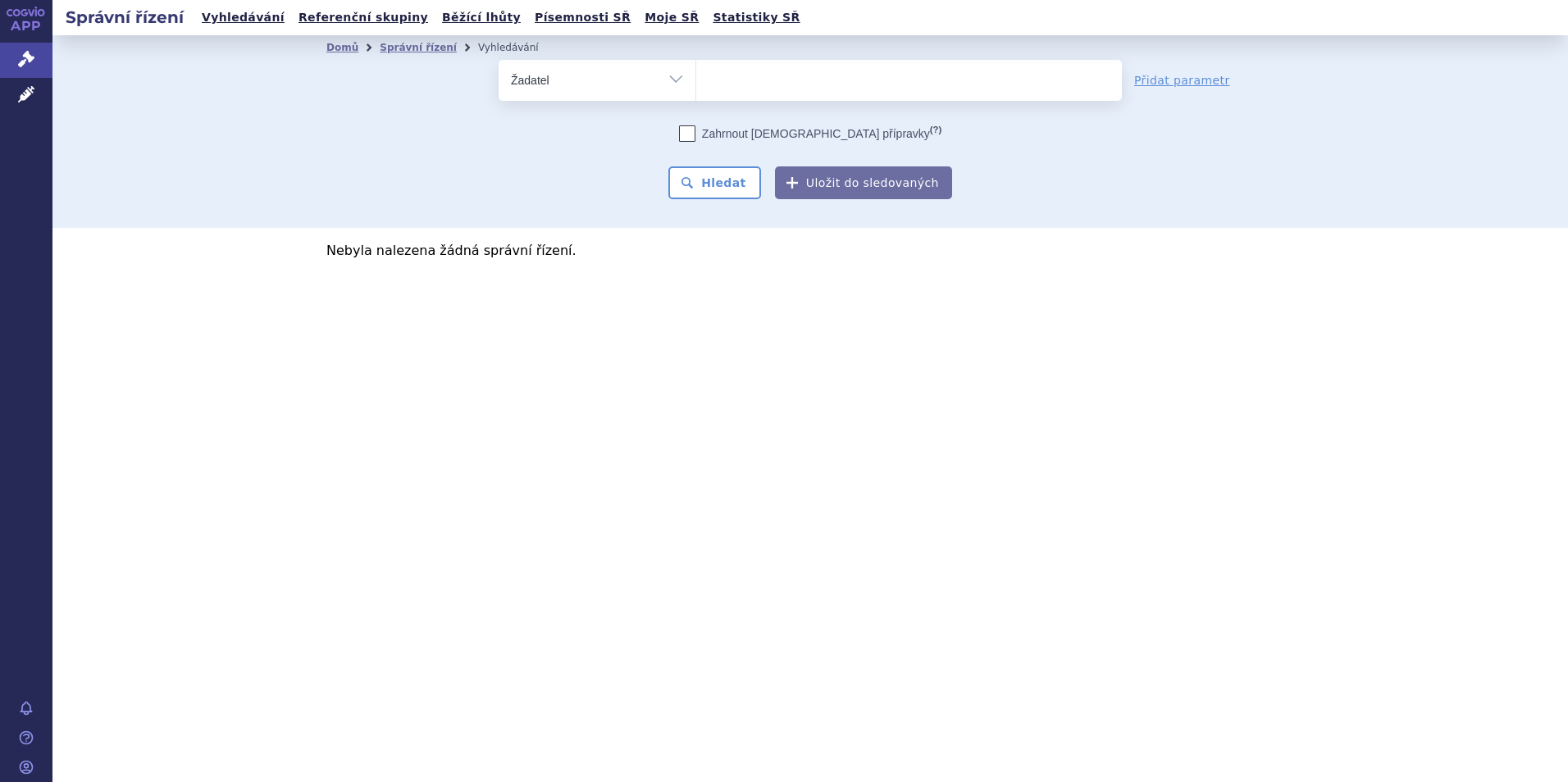
click at [786, 70] on ul at bounding box center [908, 77] width 425 height 34
click at [696, 70] on select at bounding box center [696, 79] width 1 height 41
paste input "Eisai"
type input "Eisai"
select select "Eisai"
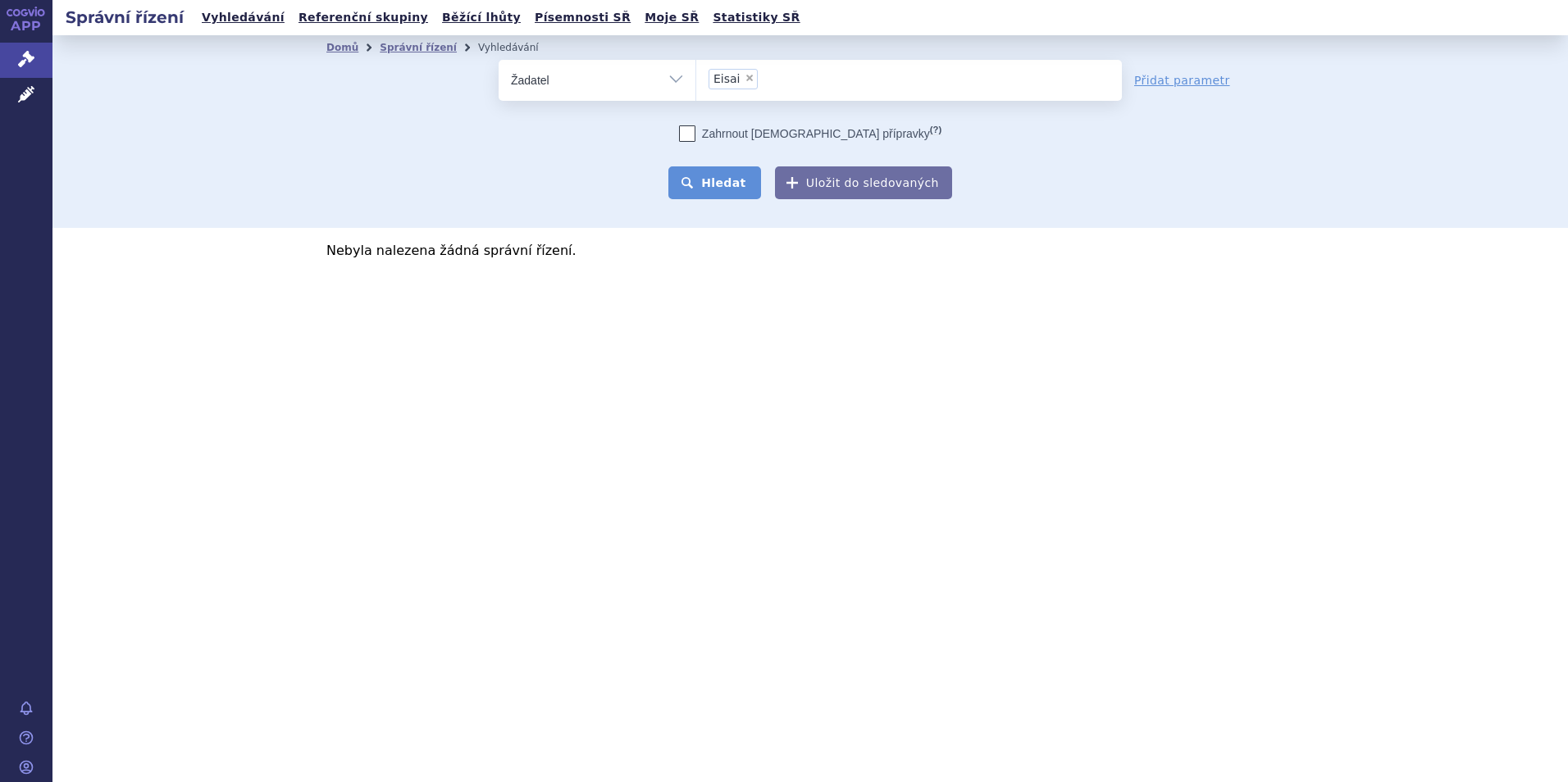
click at [727, 170] on button "Hledat" at bounding box center [714, 182] width 92 height 33
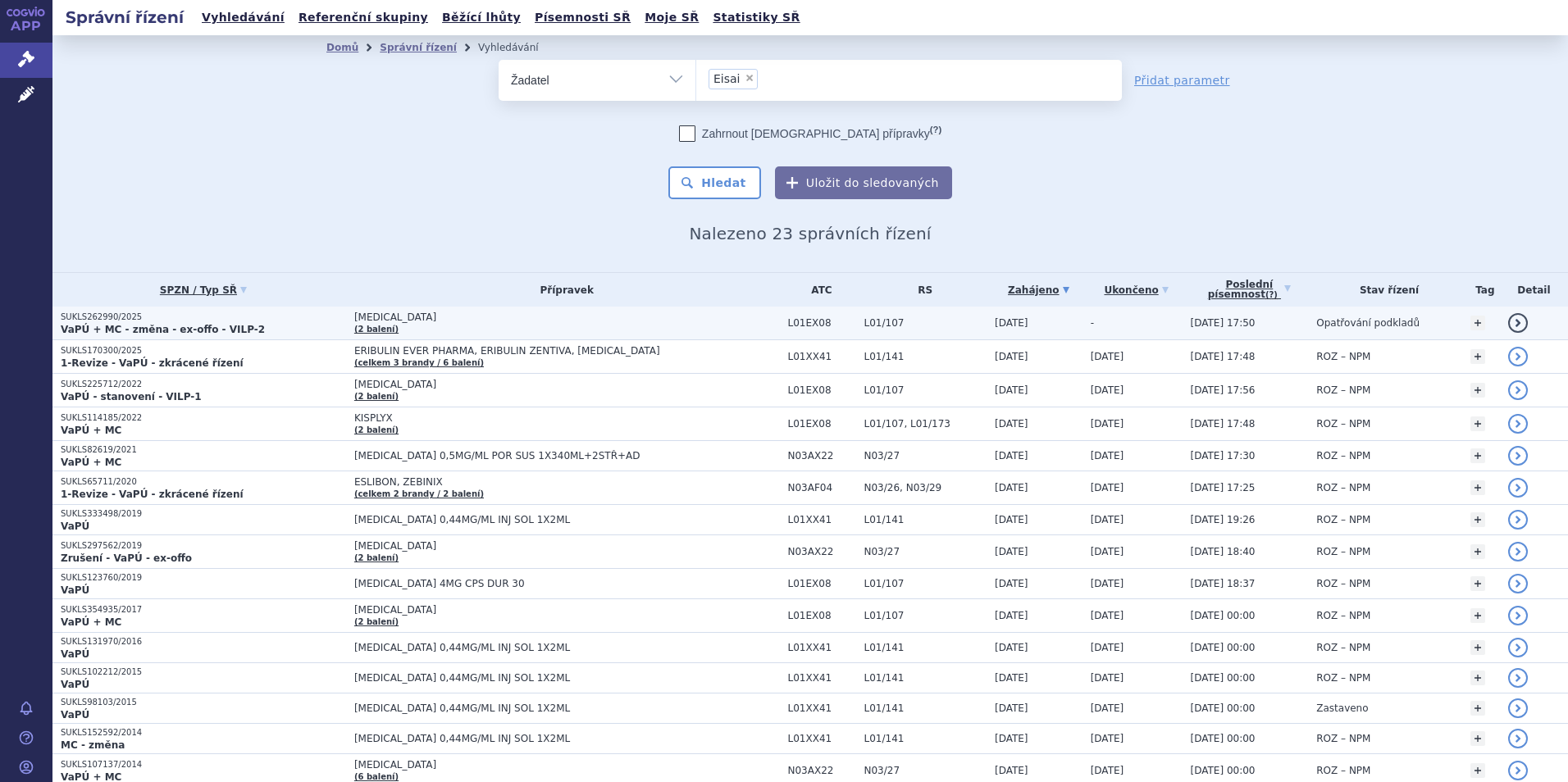
click at [563, 322] on span "[MEDICAL_DATA]" at bounding box center [559, 317] width 410 height 11
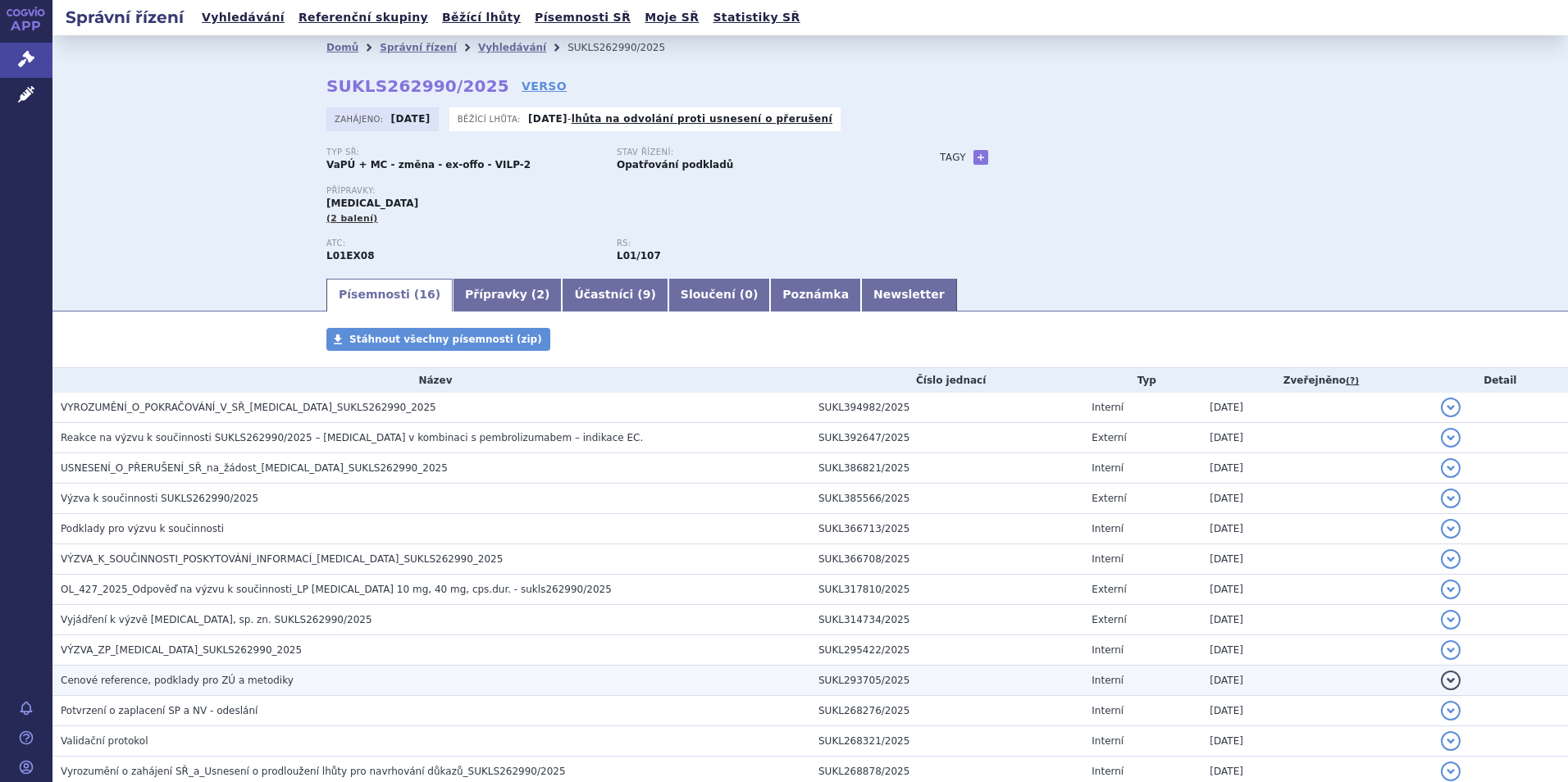
scroll to position [195, 0]
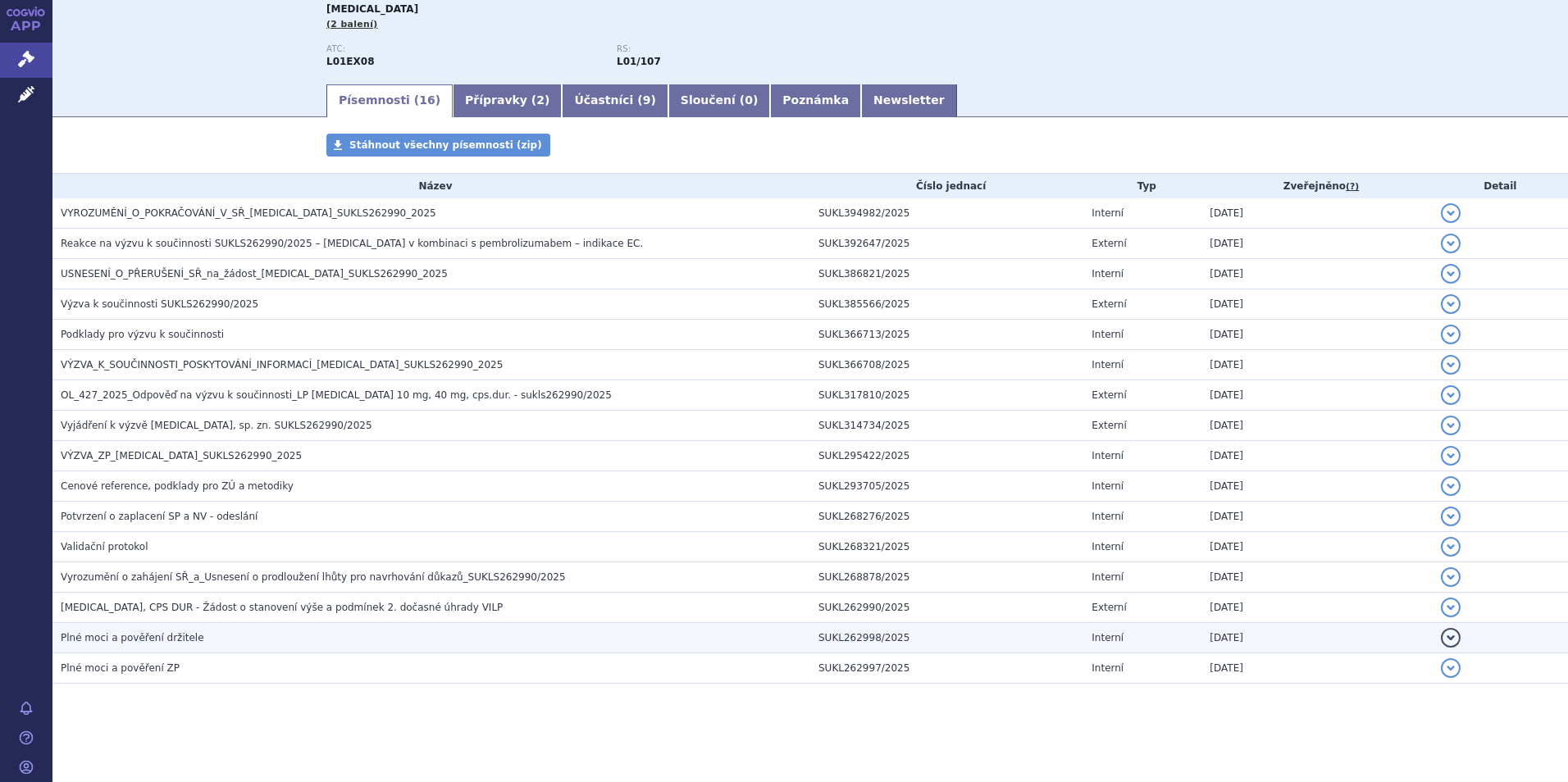
click at [186, 640] on span "Plné moci a pověření držitele" at bounding box center [132, 638] width 144 height 11
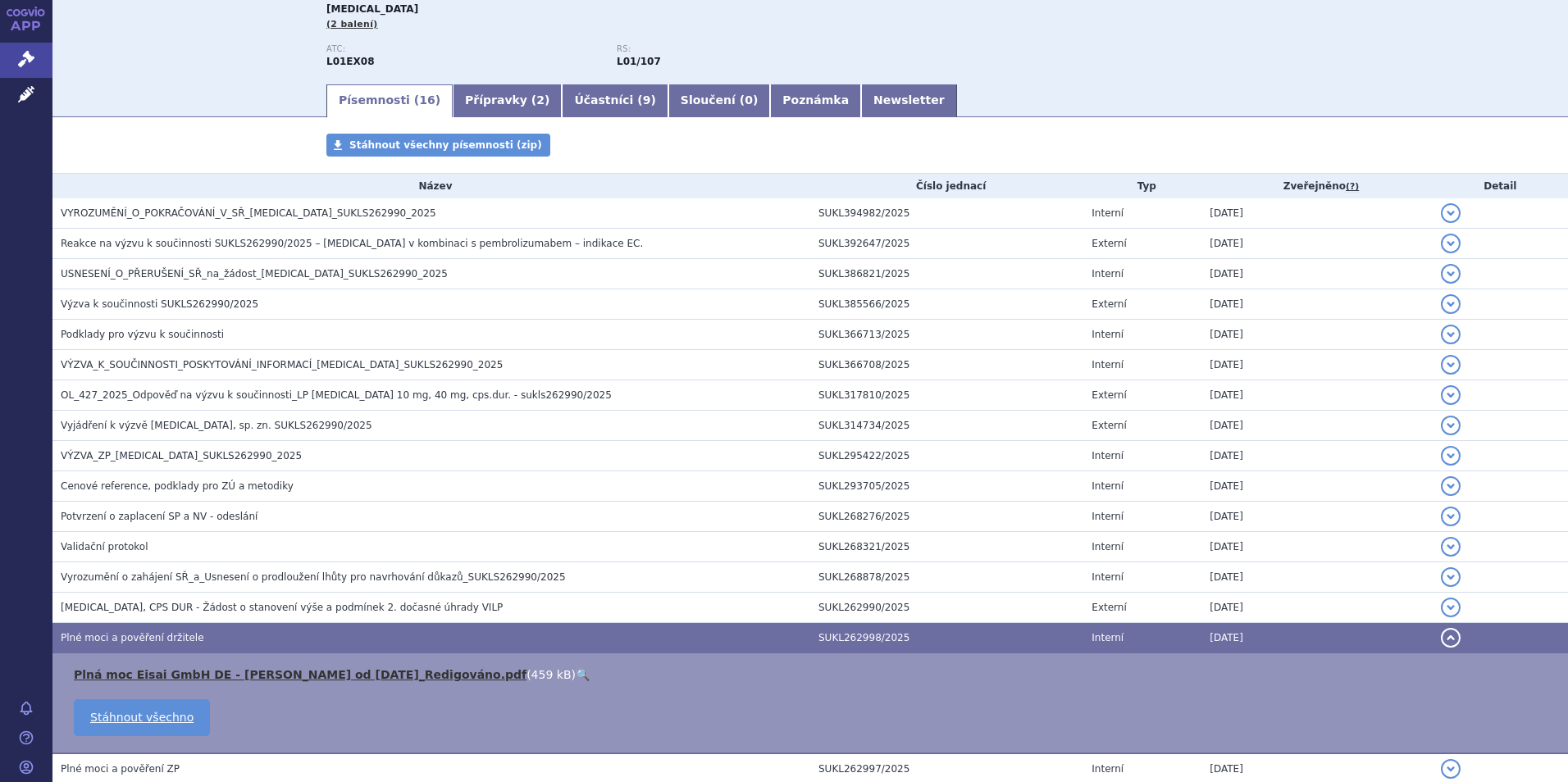
click at [202, 680] on link "Plná moc Eisai GmbH DE - [PERSON_NAME] od [DATE]_Redigováno.pdf" at bounding box center [300, 675] width 453 height 13
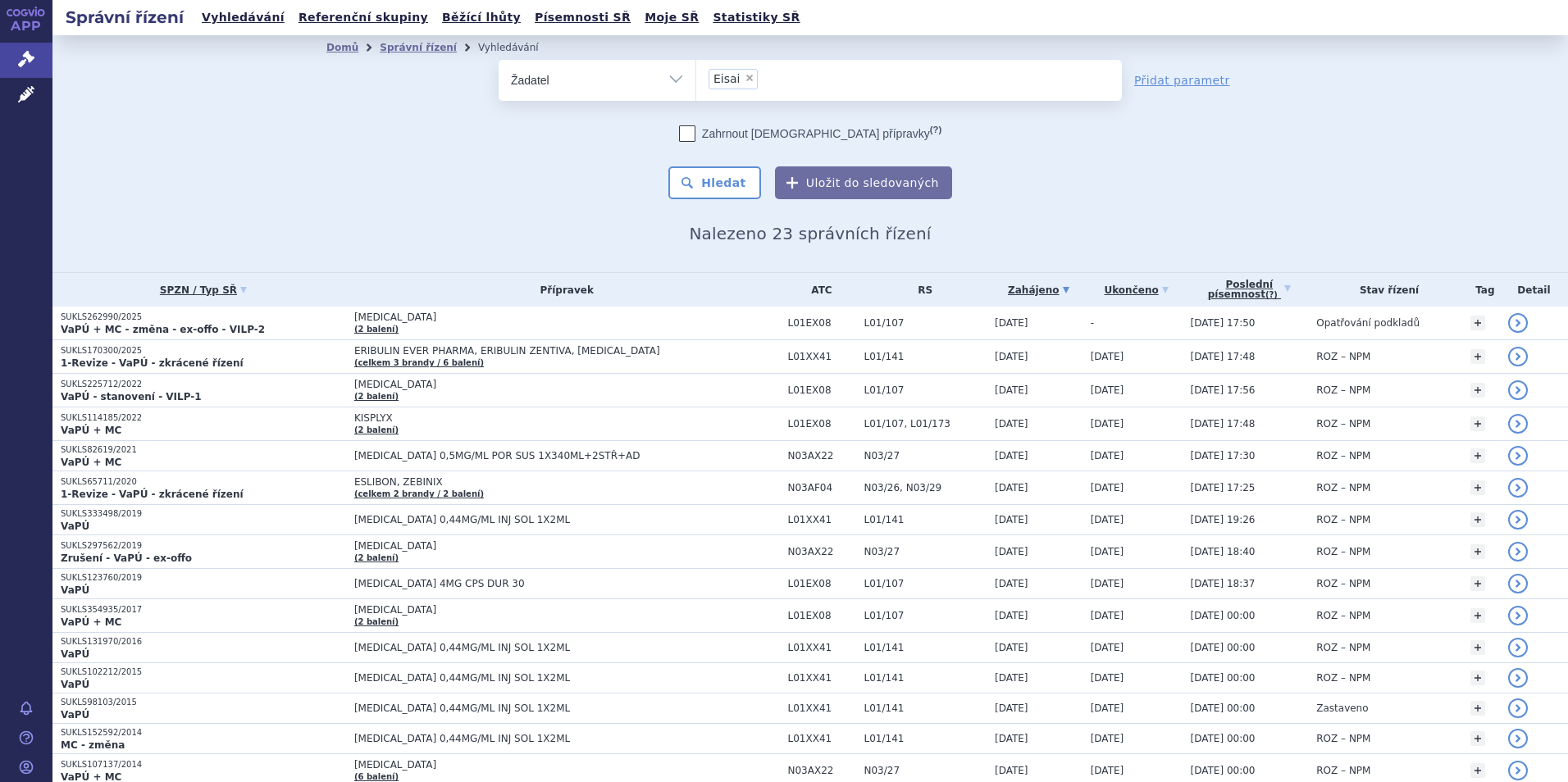
click at [741, 70] on li "× Eisai" at bounding box center [733, 78] width 49 height 20
click at [696, 70] on select "Eisai" at bounding box center [696, 79] width 1 height 41
click at [739, 85] on li "× Eisai" at bounding box center [733, 78] width 49 height 20
click at [696, 85] on select "Eisai" at bounding box center [696, 79] width 1 height 41
click at [744, 79] on span "×" at bounding box center [749, 77] width 10 height 10
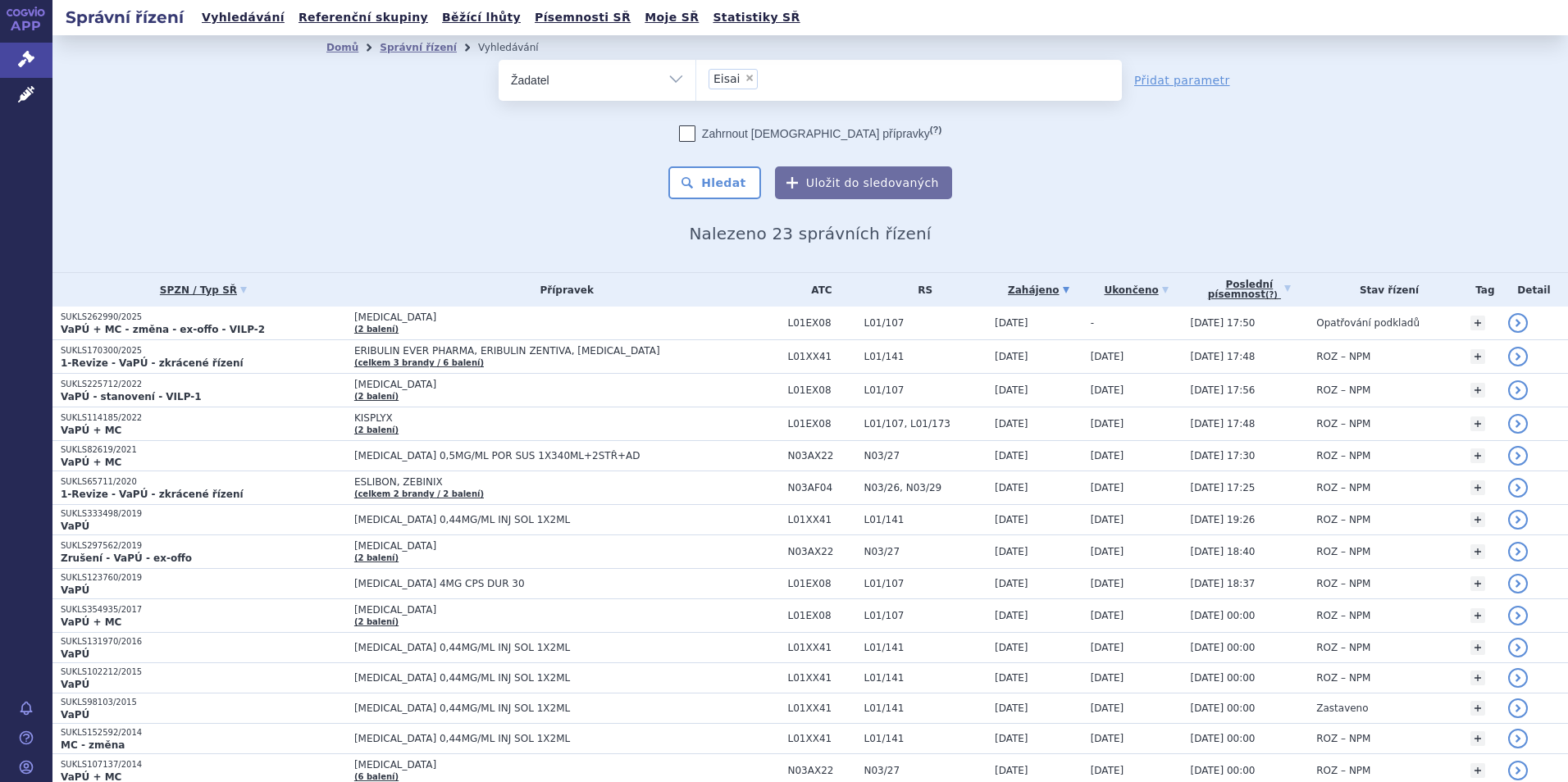
click at [696, 79] on select "Eisai" at bounding box center [696, 79] width 1 height 41
select select
click at [640, 93] on select "Vše Spisová značka Typ SŘ Přípravek/SUKL kód Účastník/Držitel" at bounding box center [596, 78] width 196 height 37
select select "filter-all"
click at [499, 60] on select "Vše Spisová značka Typ SŘ Přípravek/SUKL kód Účastník/Držitel" at bounding box center [596, 78] width 196 height 37
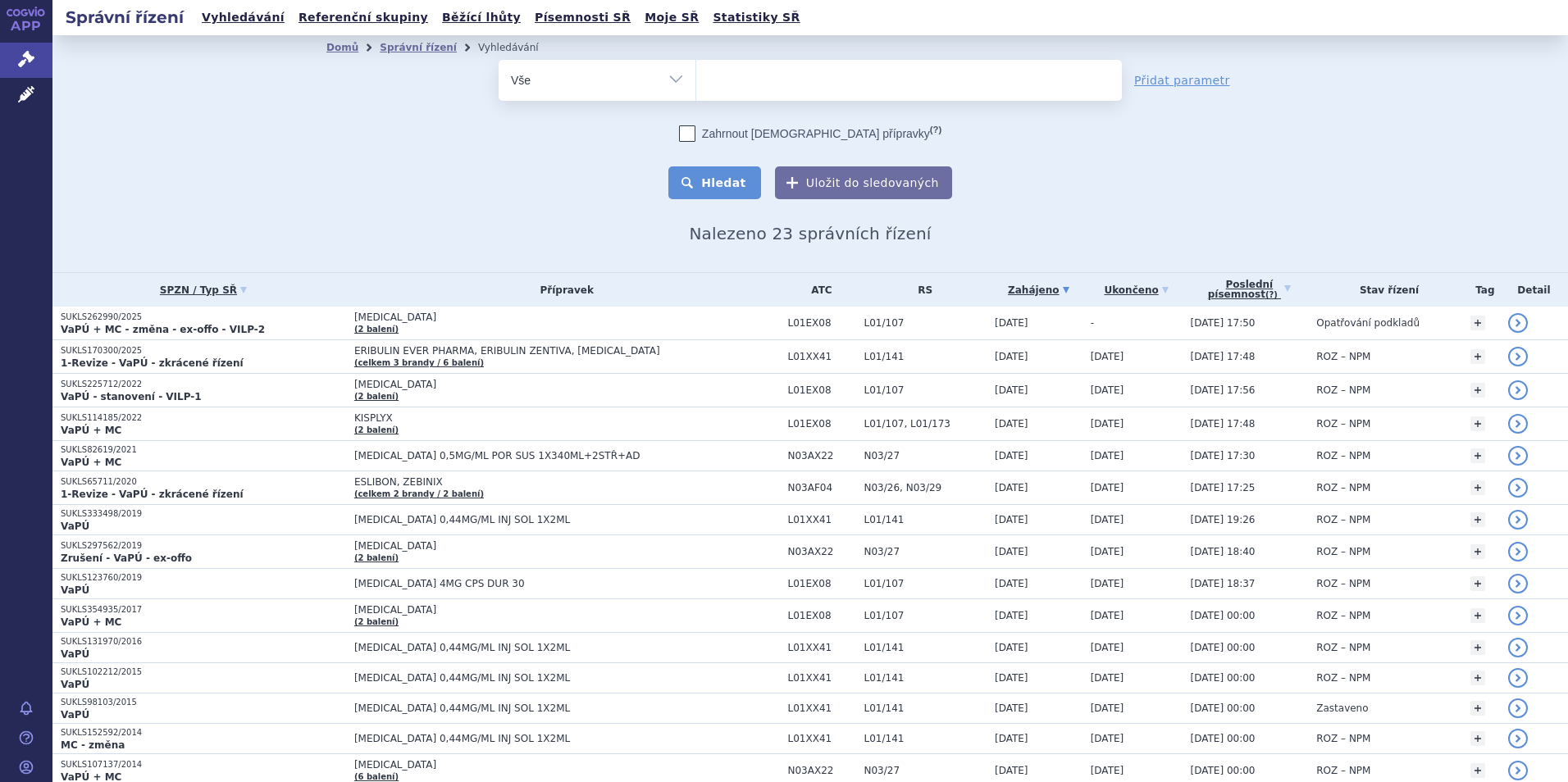
click at [704, 184] on button "Hledat" at bounding box center [714, 182] width 92 height 33
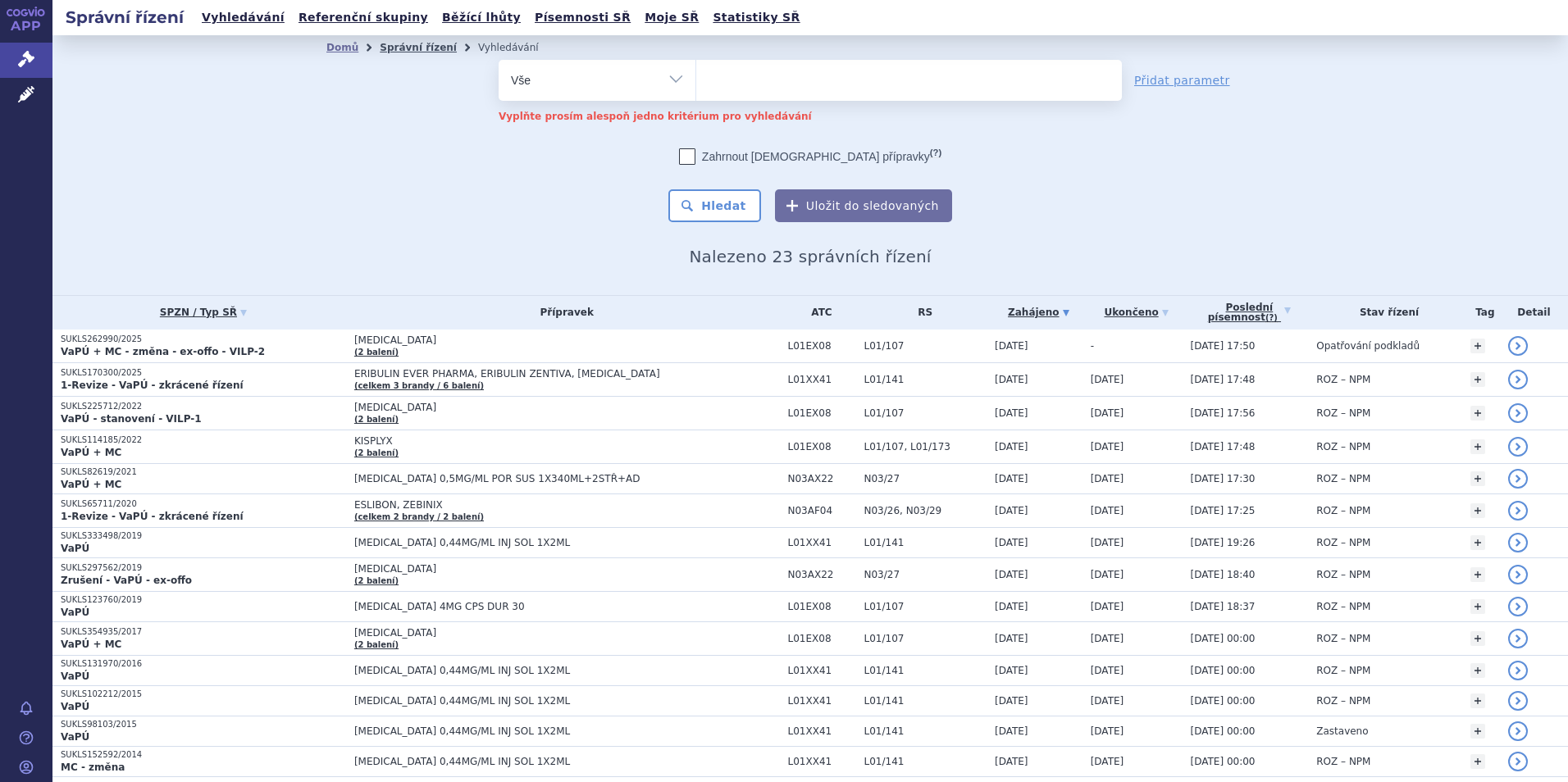
click at [420, 44] on link "Správní řízení" at bounding box center [418, 47] width 78 height 11
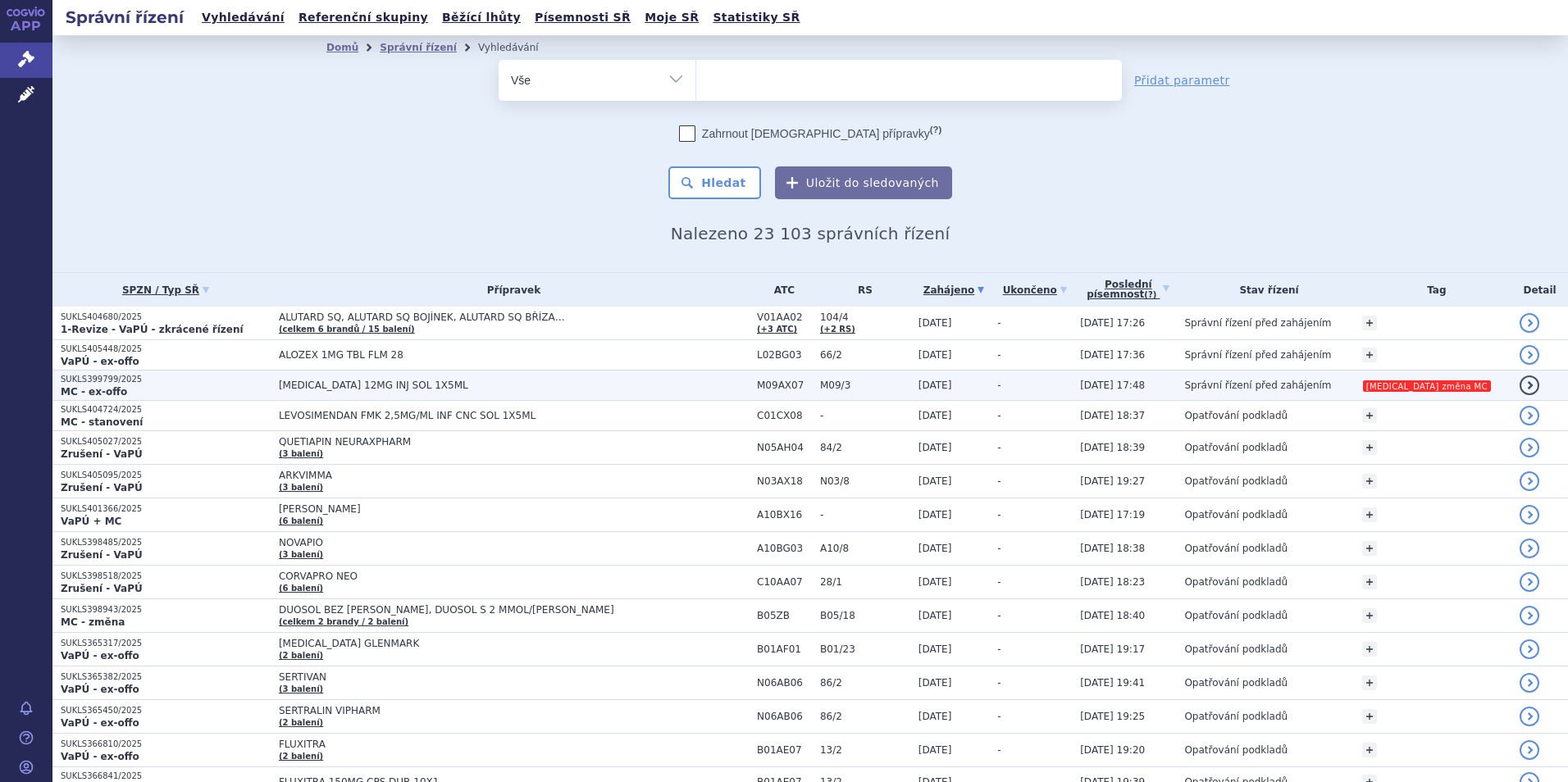
click at [1134, 393] on td "06.10.2025 17:48" at bounding box center [1124, 386] width 104 height 30
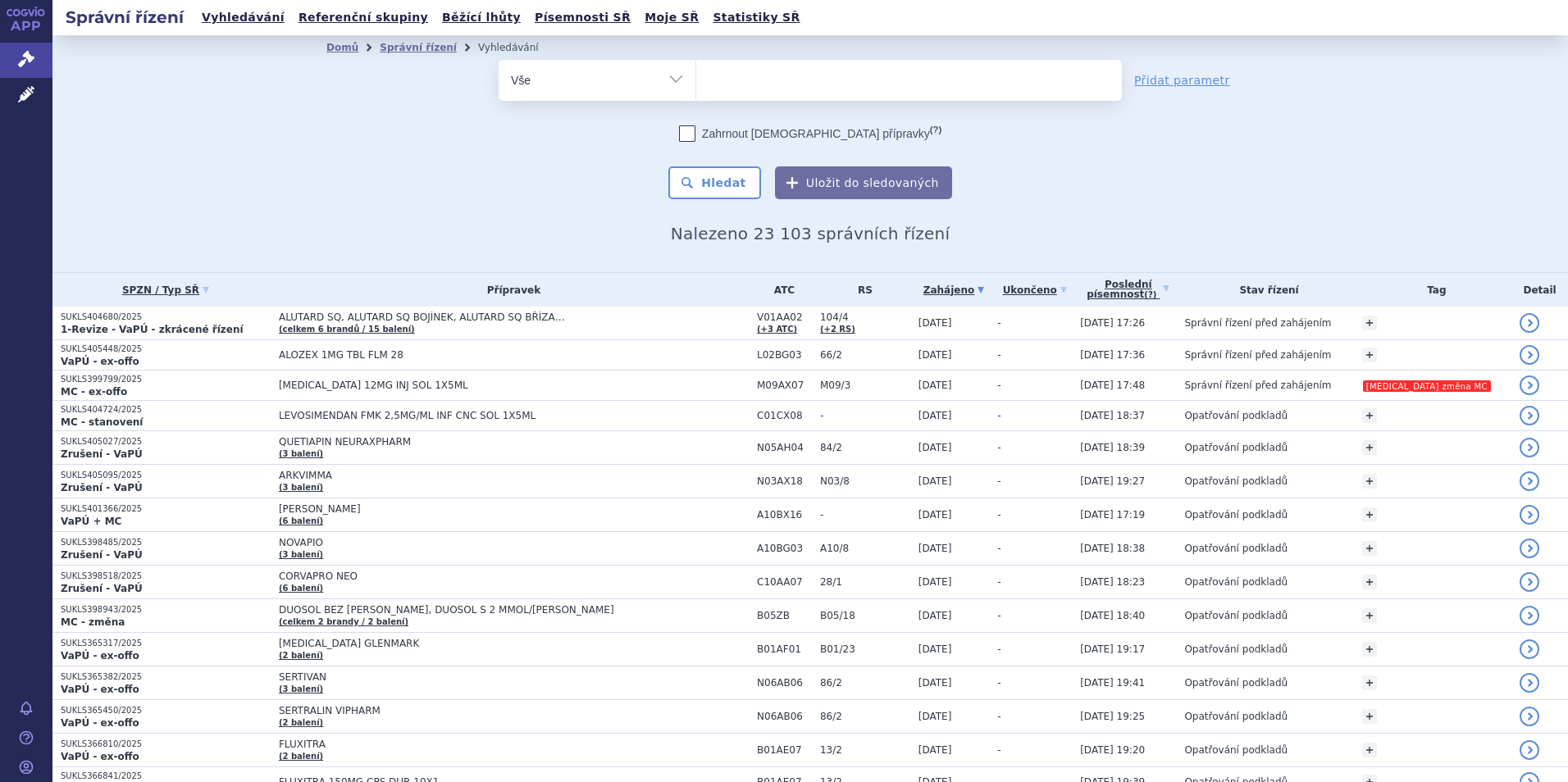
click at [803, 77] on ul at bounding box center [908, 77] width 425 height 34
click at [696, 77] on select at bounding box center [696, 79] width 1 height 41
type input "ke"
type input "kesim"
type input "kesimpt"
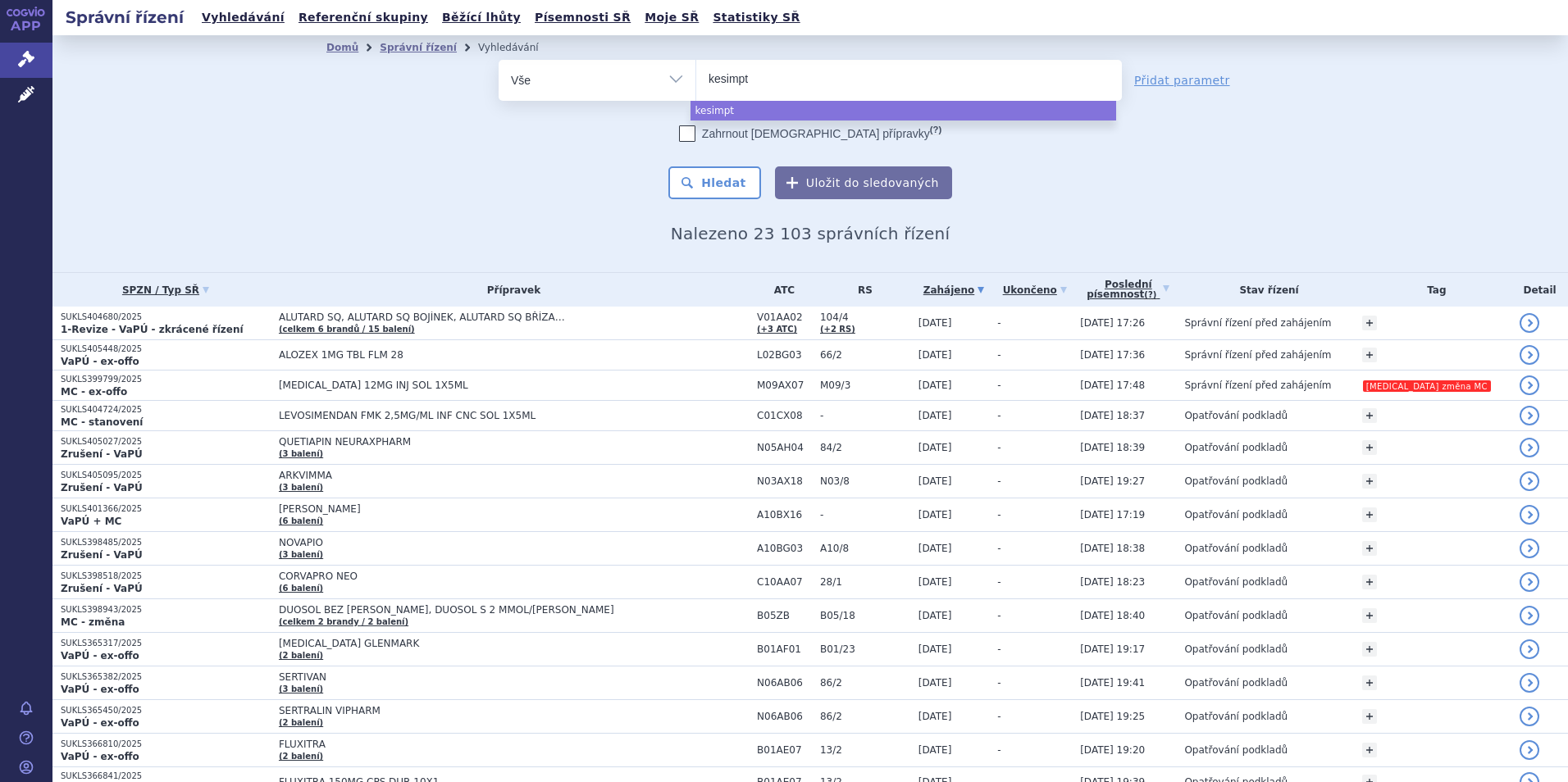
type input "kesimpta"
select select "kesimpta"
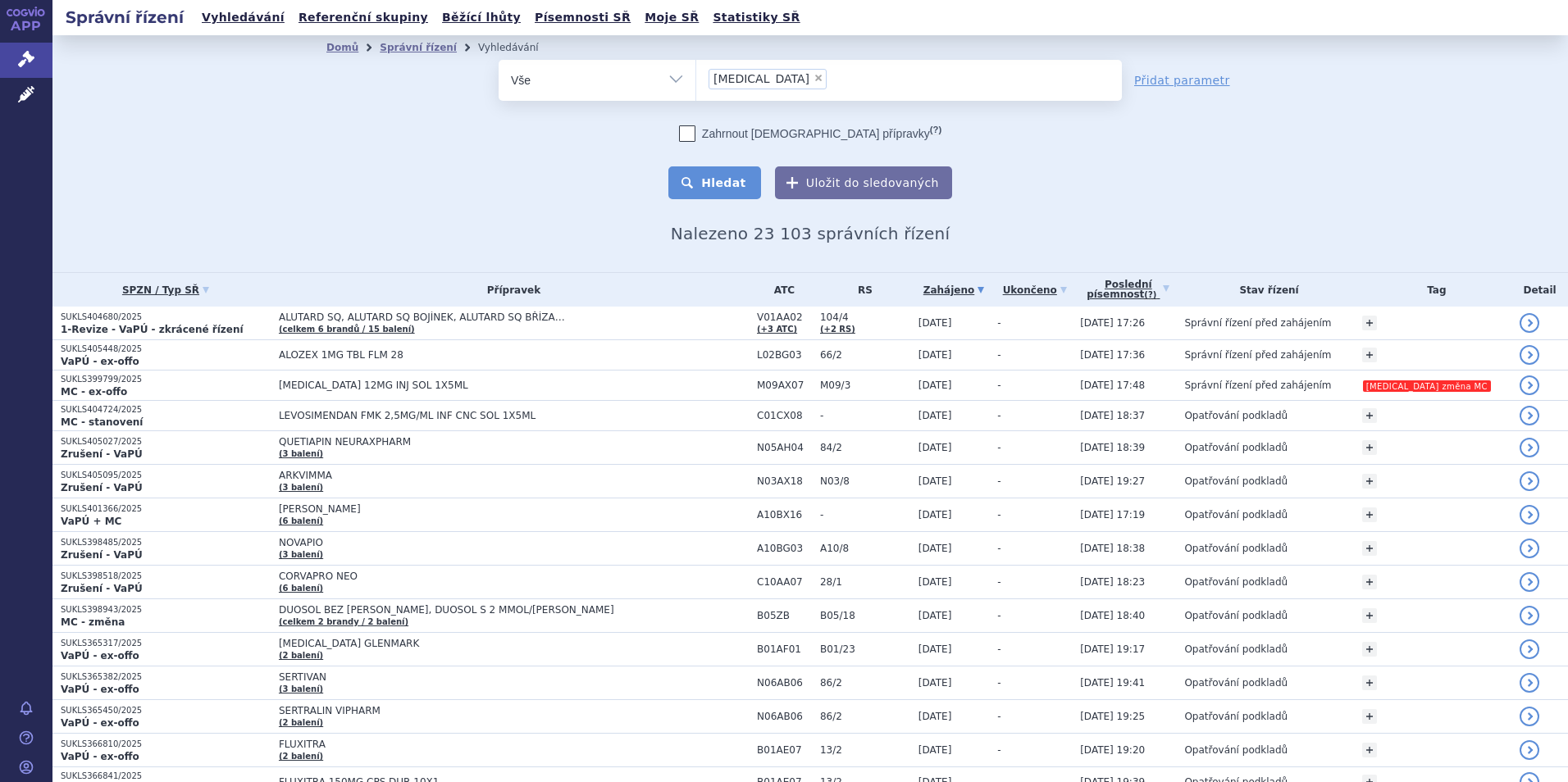
click at [717, 180] on button "Hledat" at bounding box center [714, 182] width 92 height 33
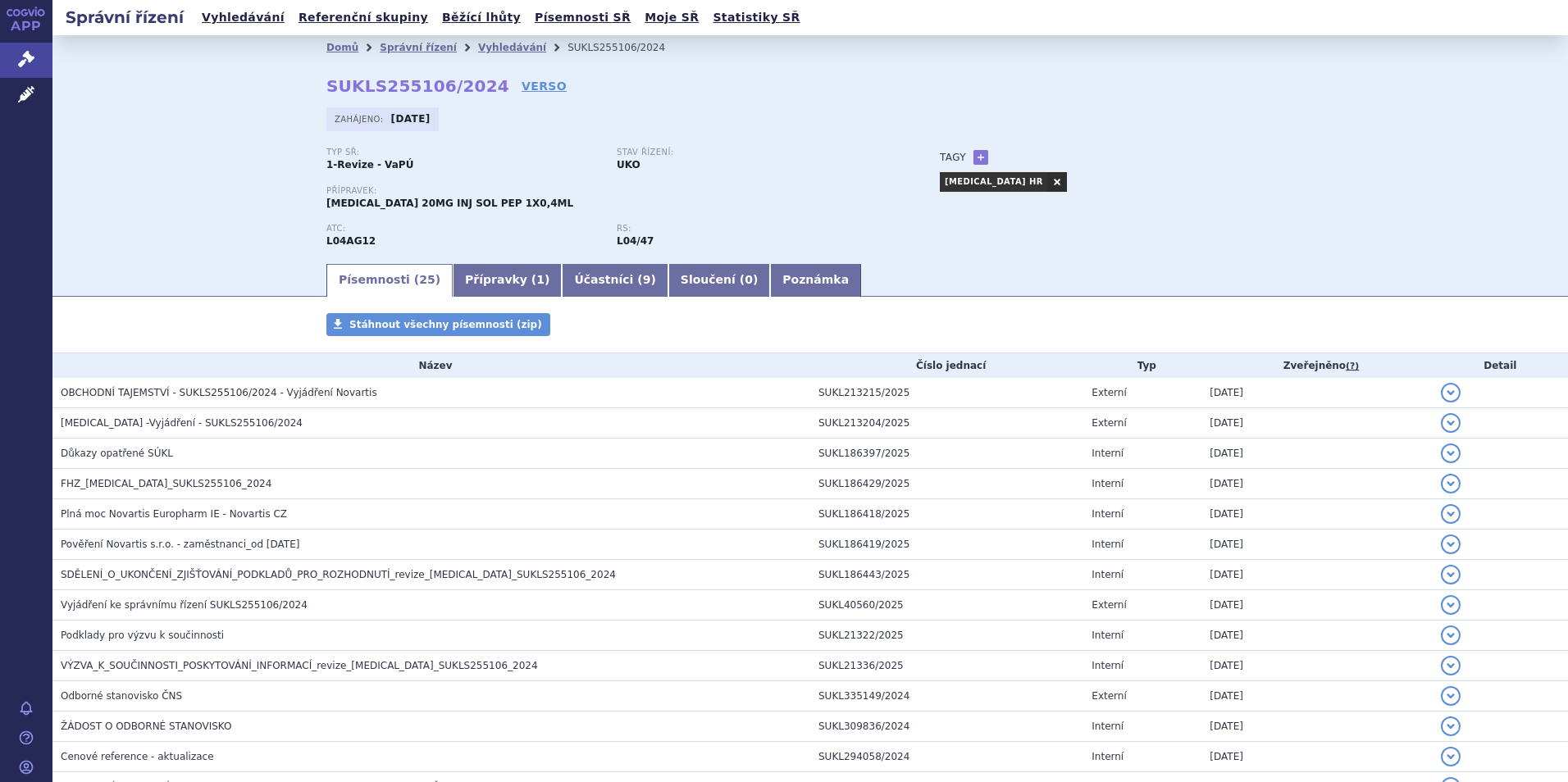
click at [372, 82] on strong "SUKLS255106/2024" at bounding box center [418, 86] width 183 height 19
copy h2 "SUKLS255106/2024"
